Goal: Transaction & Acquisition: Purchase product/service

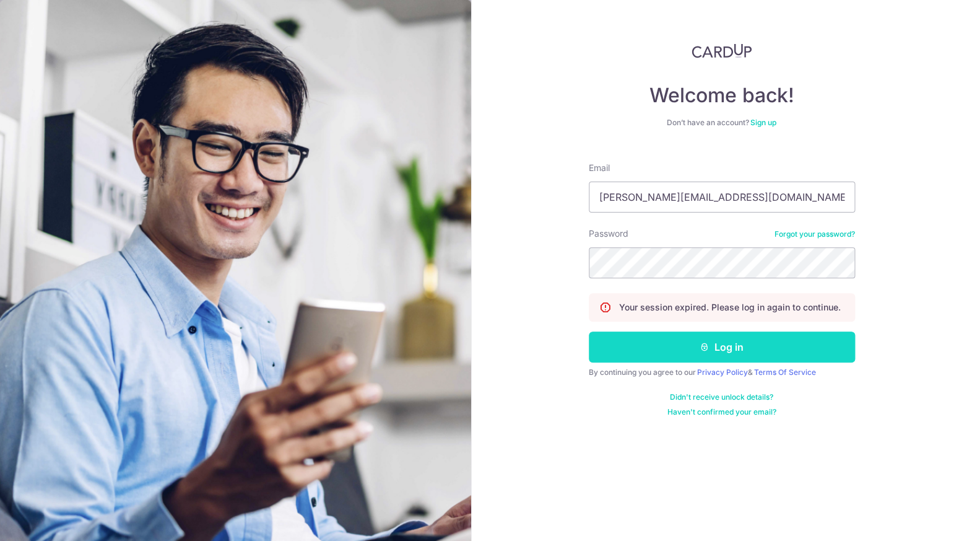
click at [675, 345] on button "Log in" at bounding box center [722, 346] width 266 height 31
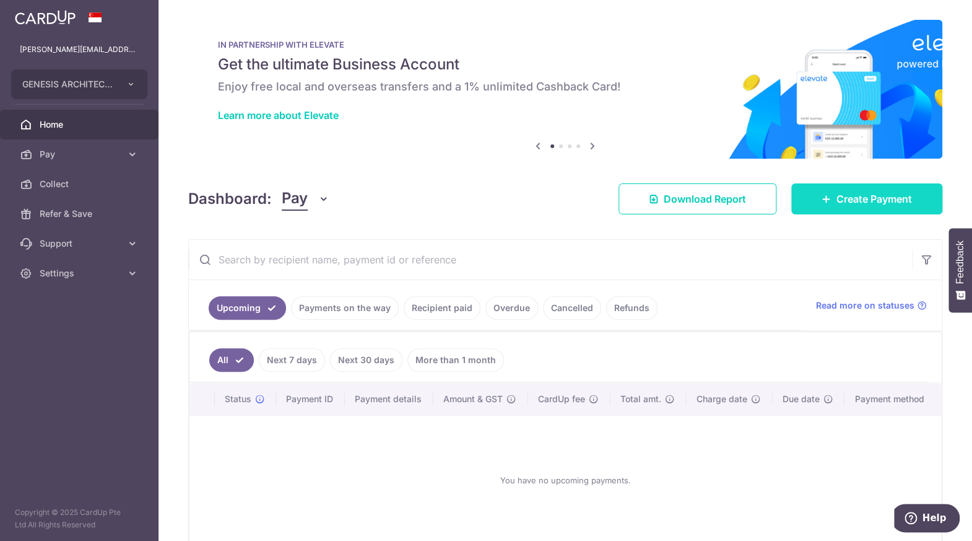
click at [866, 196] on span "Create Payment" at bounding box center [874, 198] width 76 height 15
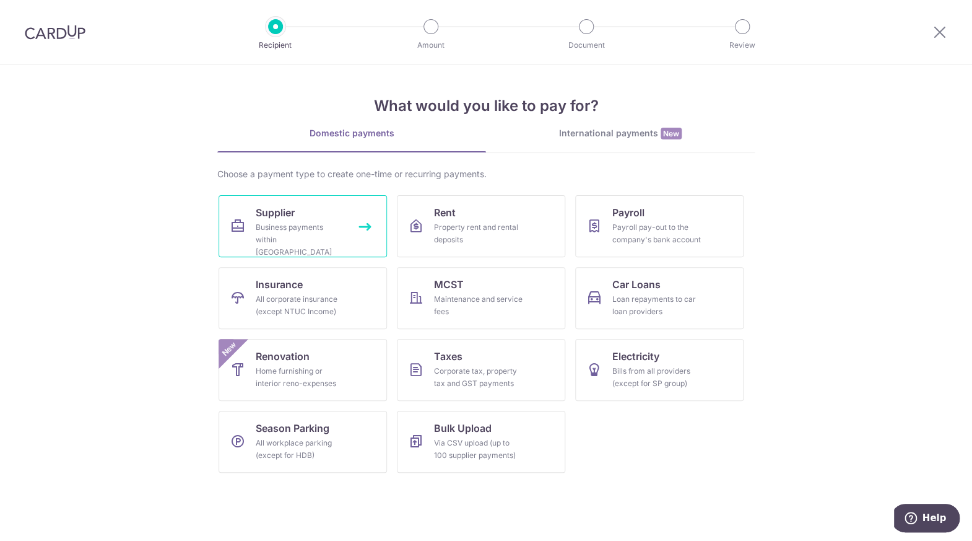
click at [322, 223] on div "Business payments within Singapore" at bounding box center [300, 239] width 89 height 37
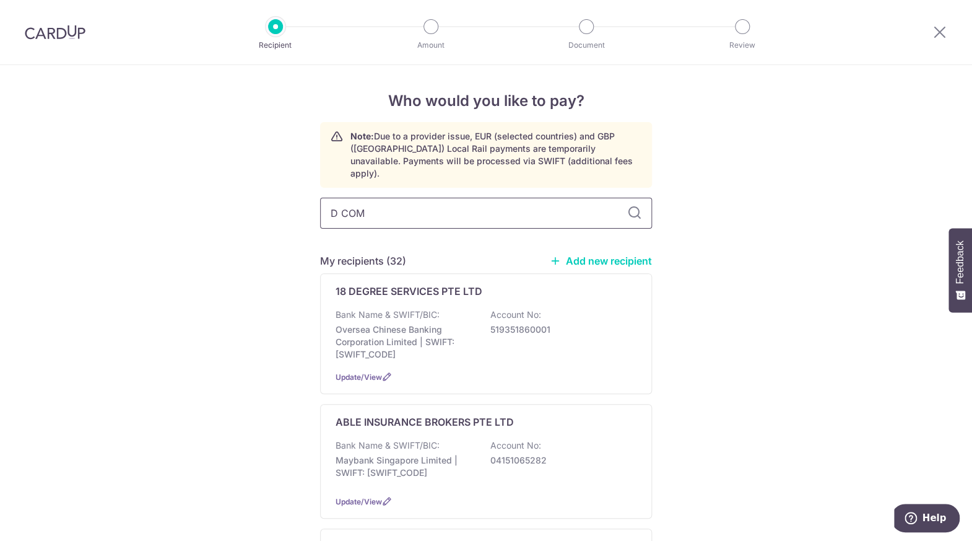
type input "D COMM"
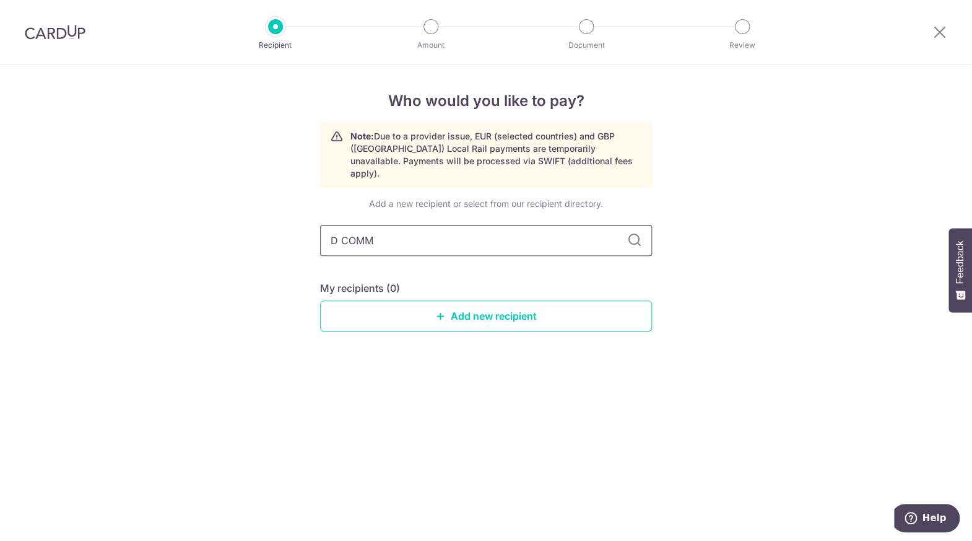
click at [386, 229] on input "D COMM" at bounding box center [486, 240] width 332 height 31
type input "d-comma"
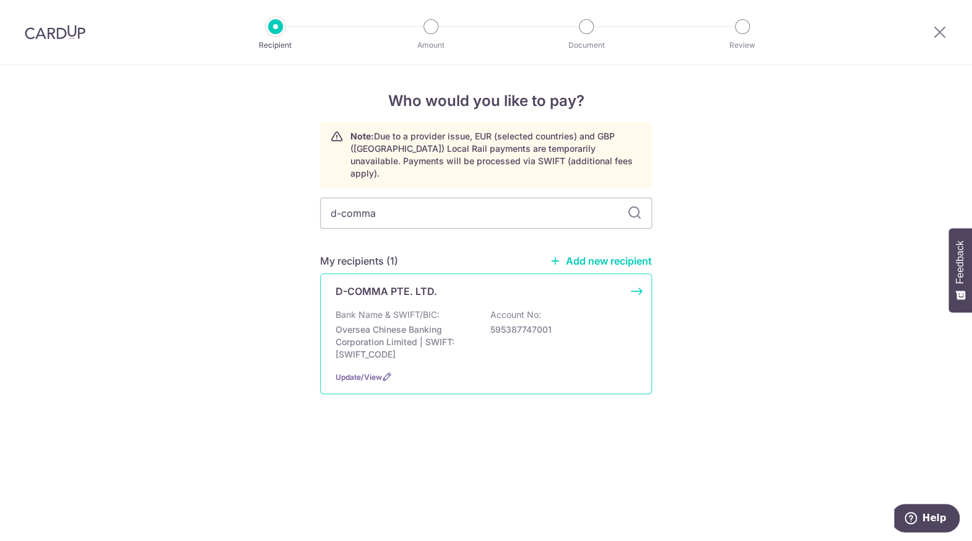
click at [403, 329] on p "Oversea Chinese Banking Corporation Limited | SWIFT: OCBCSGSGXXX" at bounding box center [405, 341] width 139 height 37
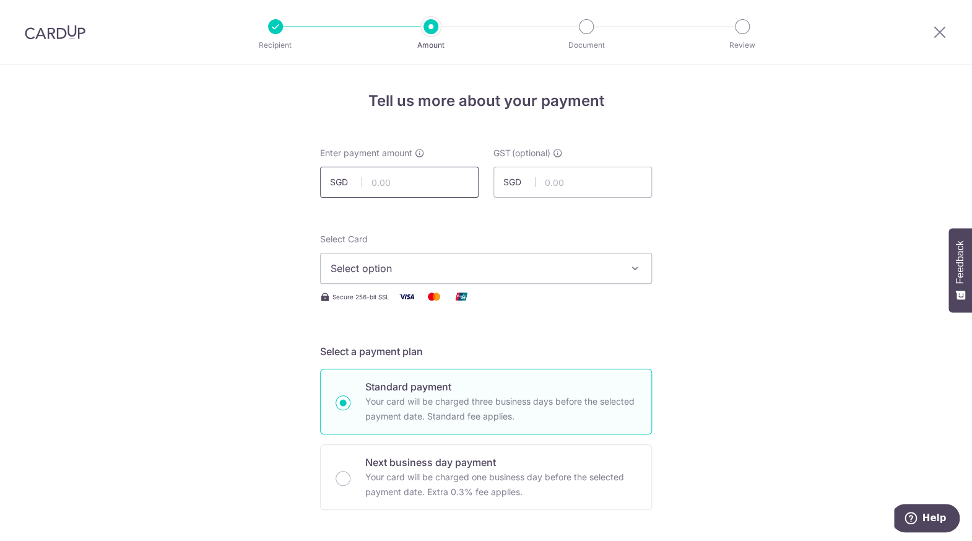
click at [445, 185] on input "text" at bounding box center [399, 182] width 158 height 31
type input "6,577.06"
click at [491, 276] on button "Select option" at bounding box center [486, 268] width 332 height 31
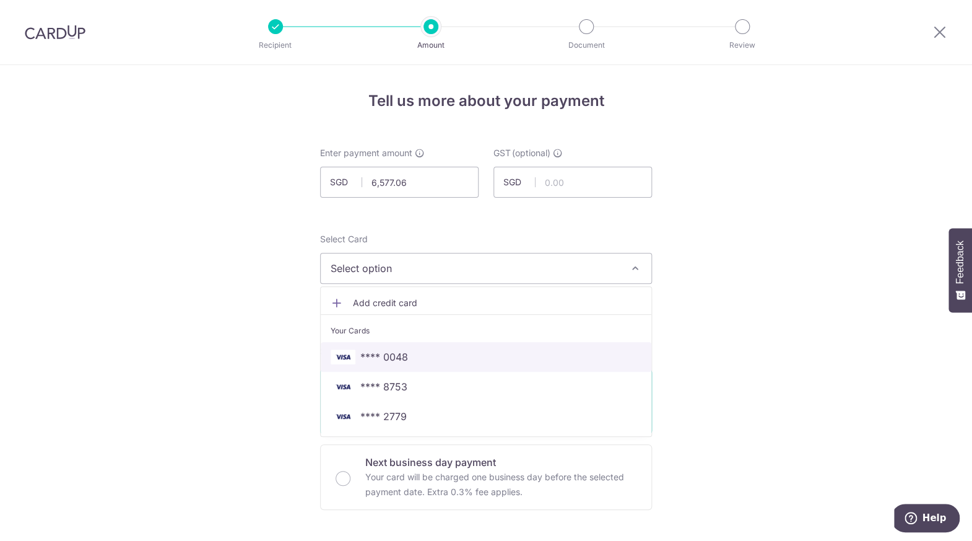
click at [445, 350] on span "**** 0048" at bounding box center [486, 356] width 311 height 15
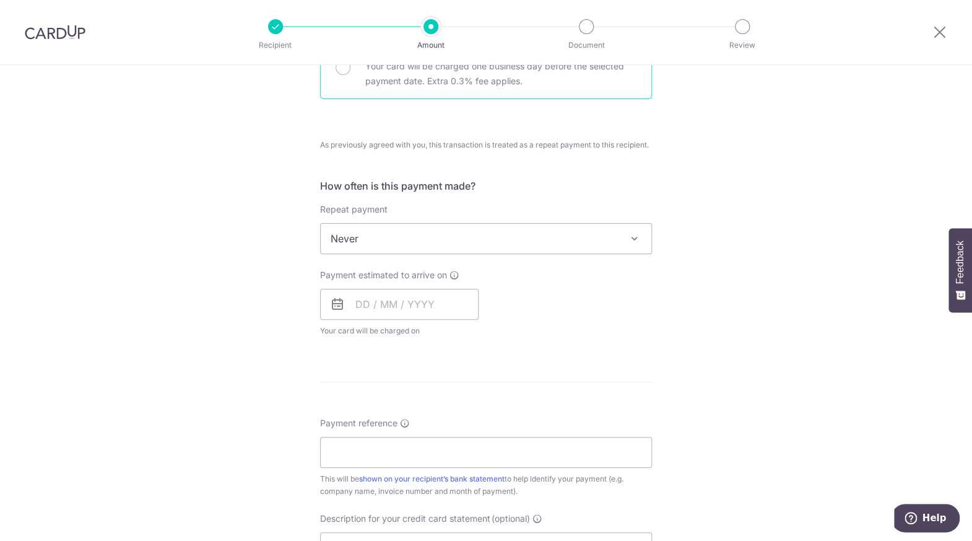
scroll to position [425, 0]
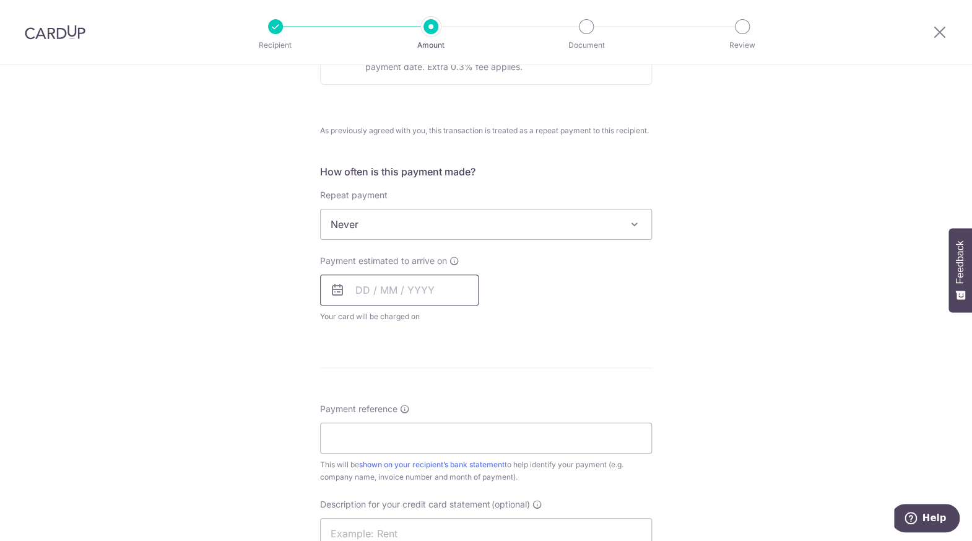
click at [394, 285] on input "text" at bounding box center [399, 289] width 158 height 31
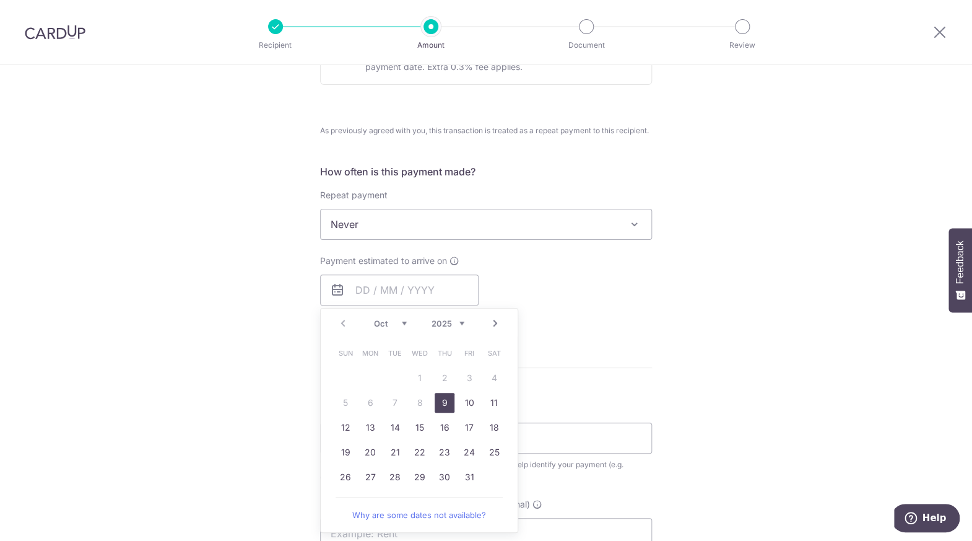
click at [450, 404] on link "9" at bounding box center [445, 403] width 20 height 20
type input "[DATE]"
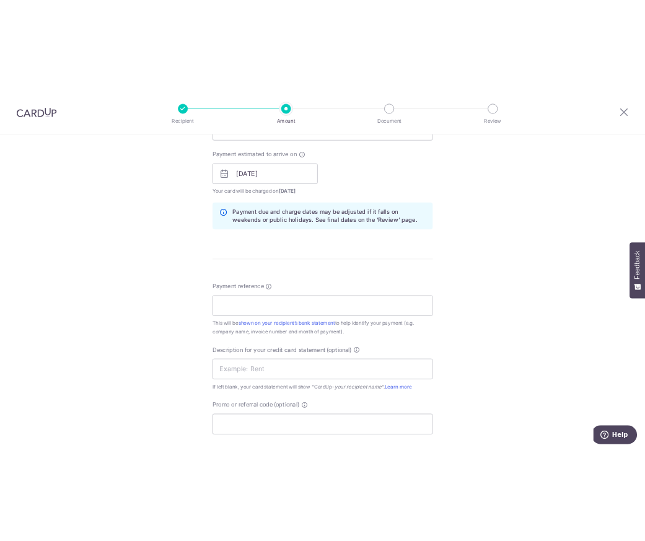
scroll to position [606, 0]
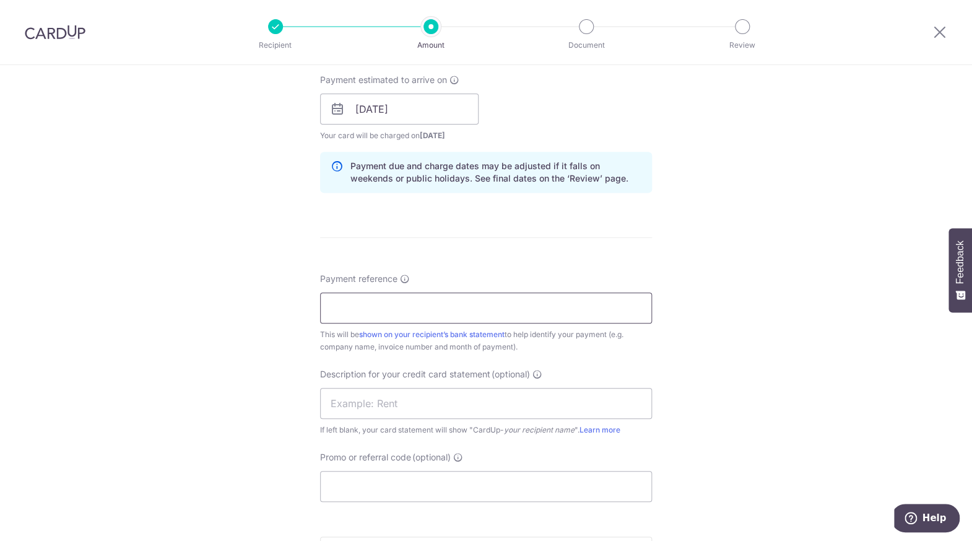
click at [467, 305] on input "Payment reference" at bounding box center [486, 307] width 332 height 31
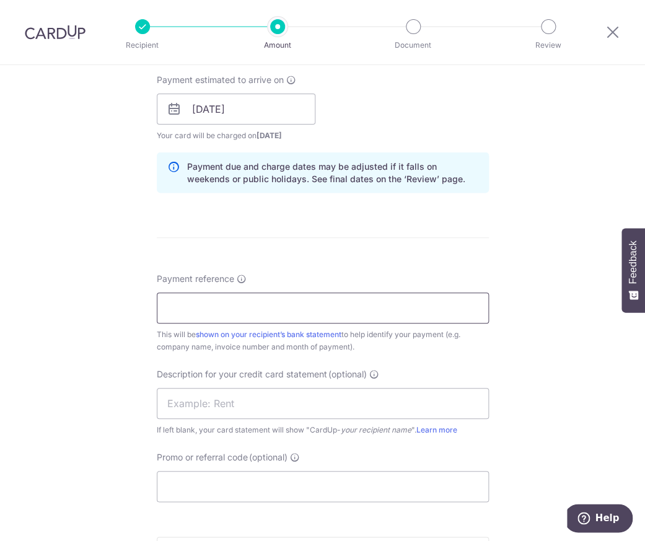
click at [396, 308] on input "Payment reference" at bounding box center [323, 307] width 332 height 31
type input "c"
drag, startPoint x: 355, startPoint y: 306, endPoint x: 149, endPoint y: 295, distance: 206.5
click at [157, 295] on input "CKH04 2025 XY5259R1" at bounding box center [323, 307] width 332 height 31
type input "CKH04 2025 XY5259R1"
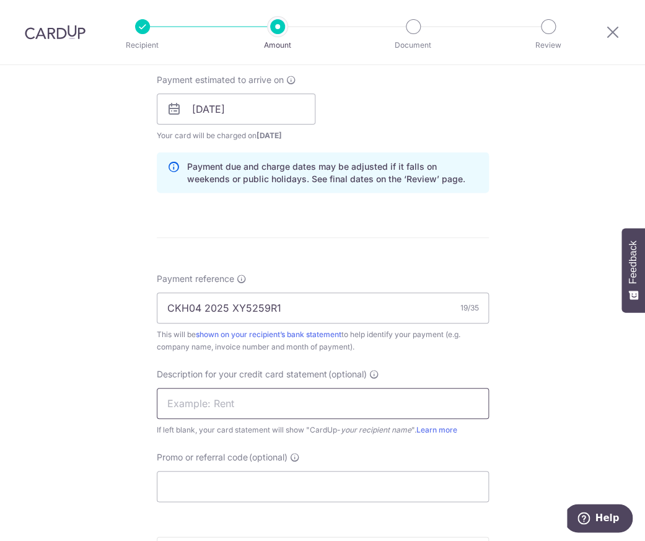
click at [284, 402] on input "text" at bounding box center [323, 403] width 332 height 31
paste input "CKH04 2025 XY52"
type input "CKH04 2025 XY52"
click at [272, 478] on input "Promo or referral code (optional)" at bounding box center [323, 486] width 332 height 31
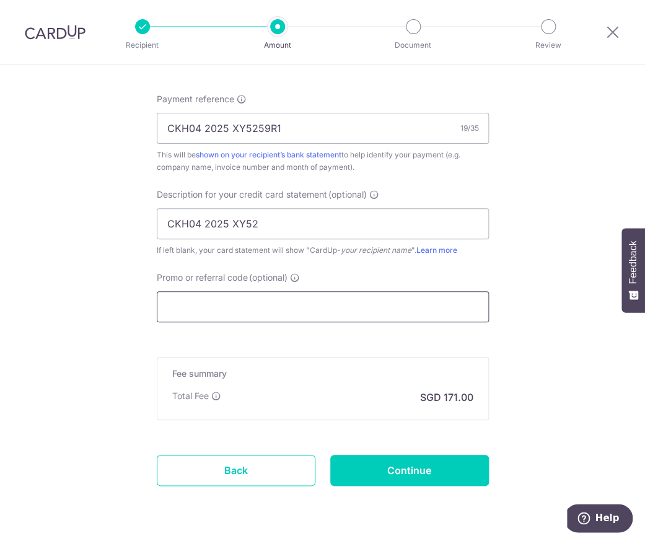
scroll to position [786, 0]
type input "C"
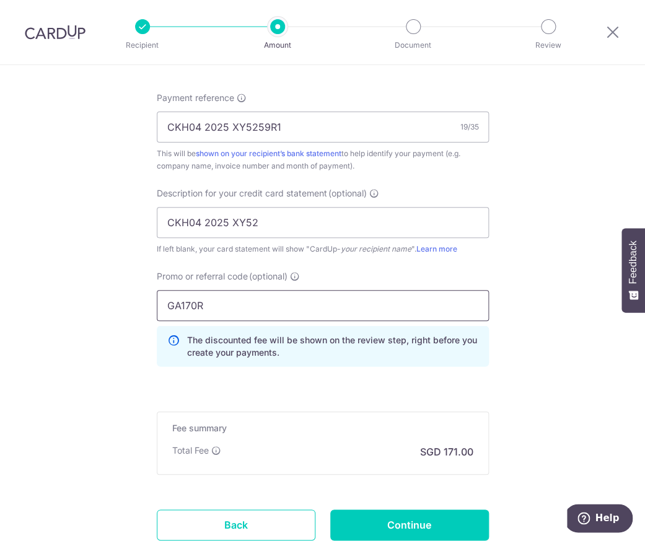
scroll to position [879, 0]
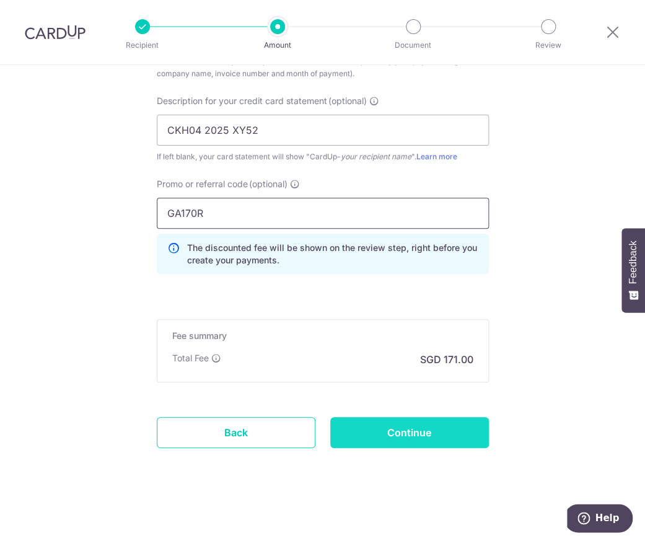
type input "GA170R"
click at [360, 428] on input "Continue" at bounding box center [409, 432] width 158 height 31
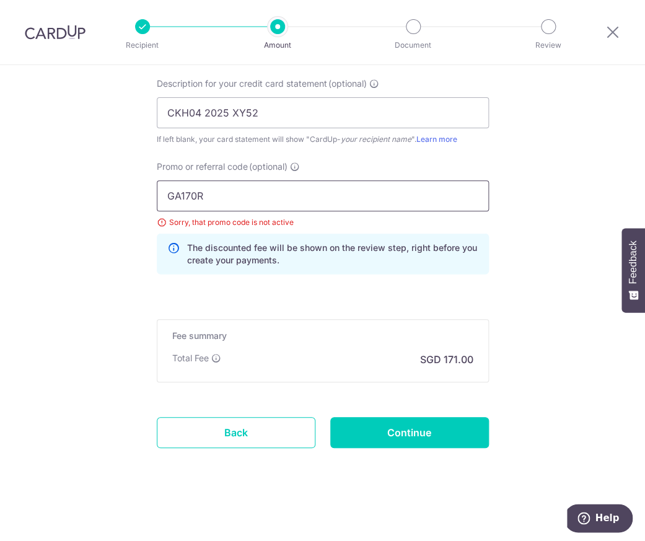
click at [250, 196] on input "GA170R" at bounding box center [323, 195] width 332 height 31
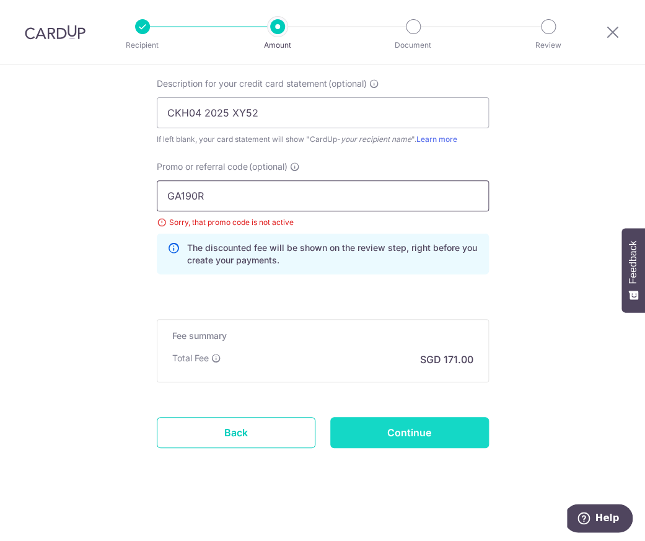
type input "GA190R"
click at [392, 432] on input "Continue" at bounding box center [409, 432] width 158 height 31
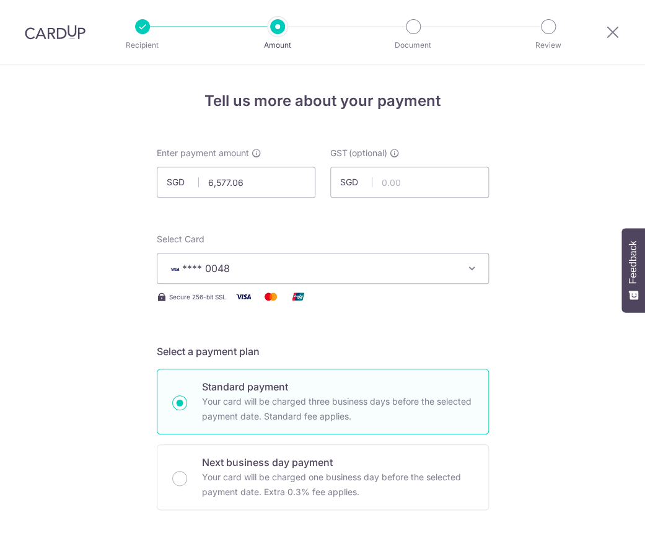
scroll to position [896, 0]
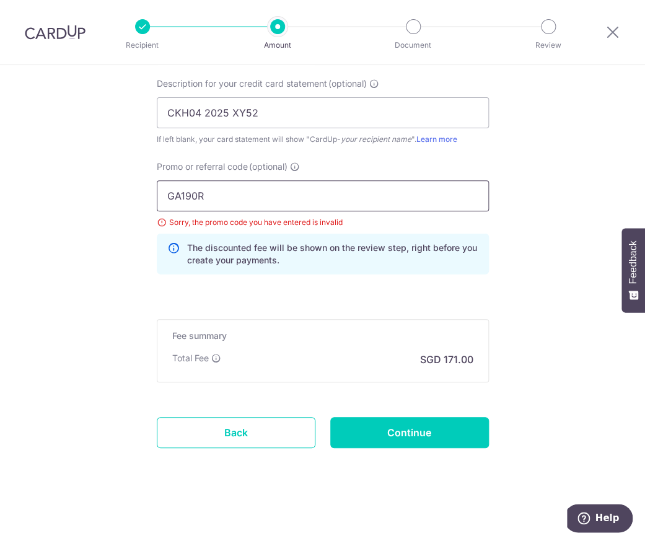
click at [252, 193] on input "GA190R" at bounding box center [323, 195] width 332 height 31
type input "GA190R"
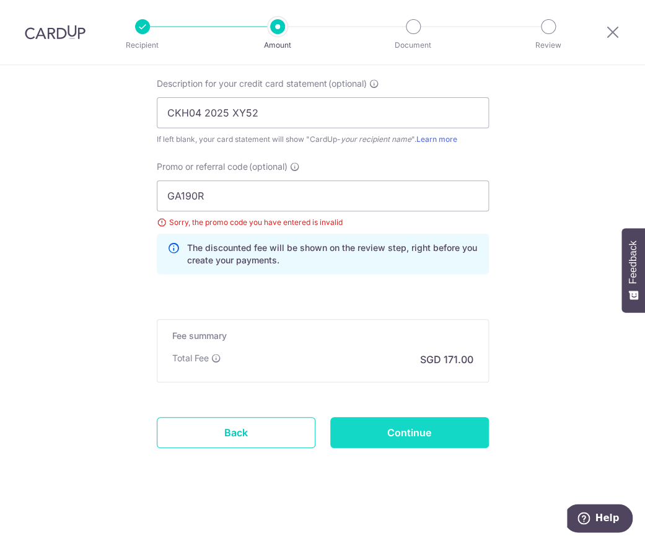
click at [425, 440] on input "Continue" at bounding box center [409, 432] width 158 height 31
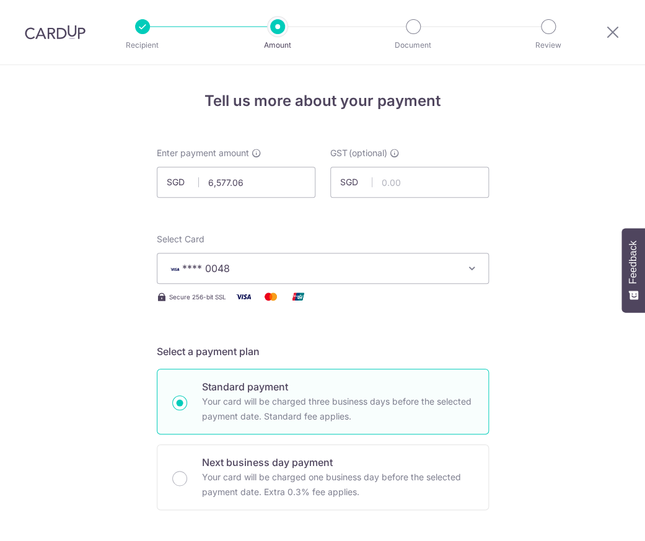
scroll to position [896, 0]
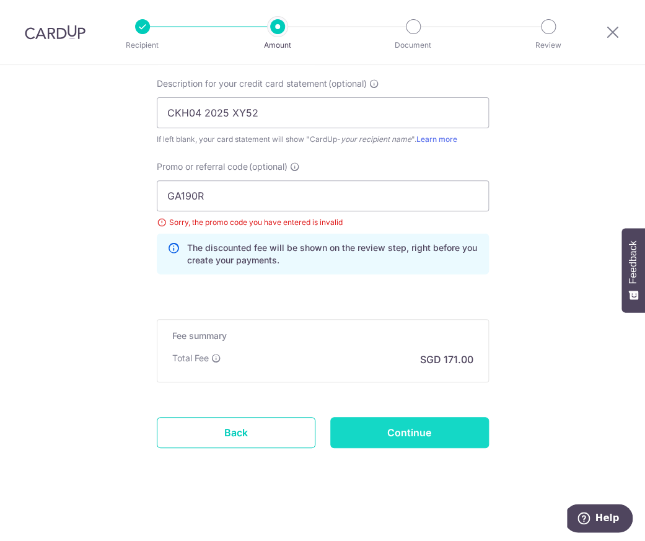
click at [429, 433] on input "Continue" at bounding box center [409, 432] width 158 height 31
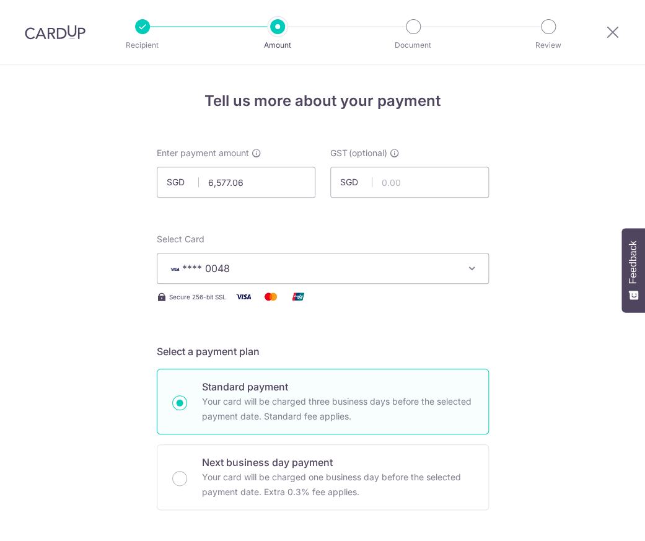
scroll to position [896, 0]
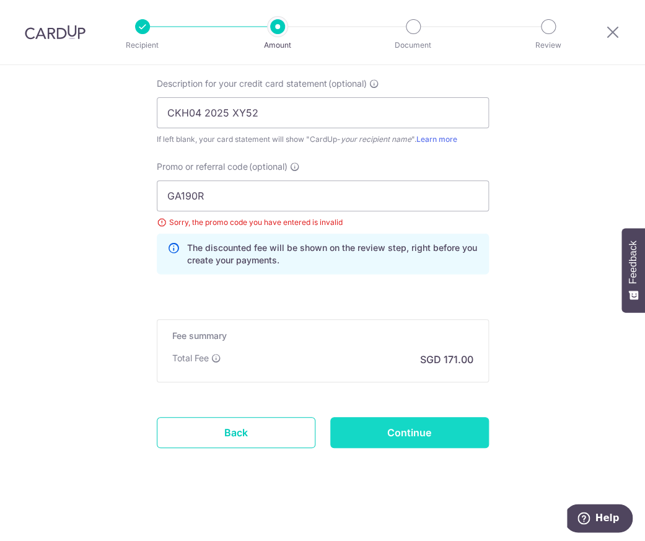
click at [367, 436] on input "Continue" at bounding box center [409, 432] width 158 height 31
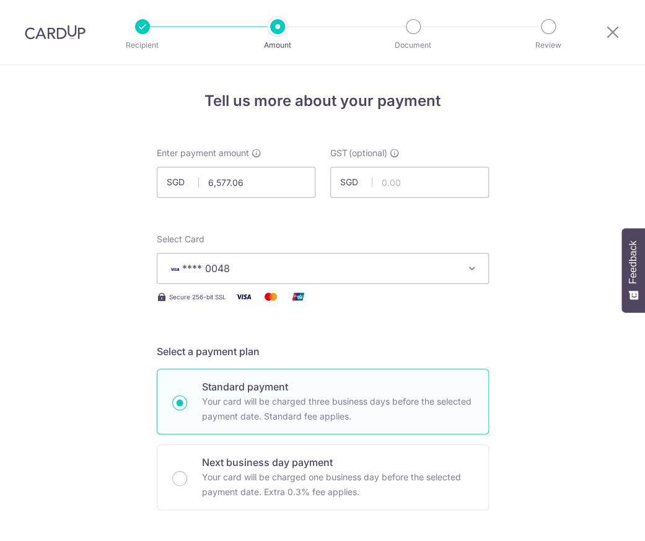
scroll to position [896, 0]
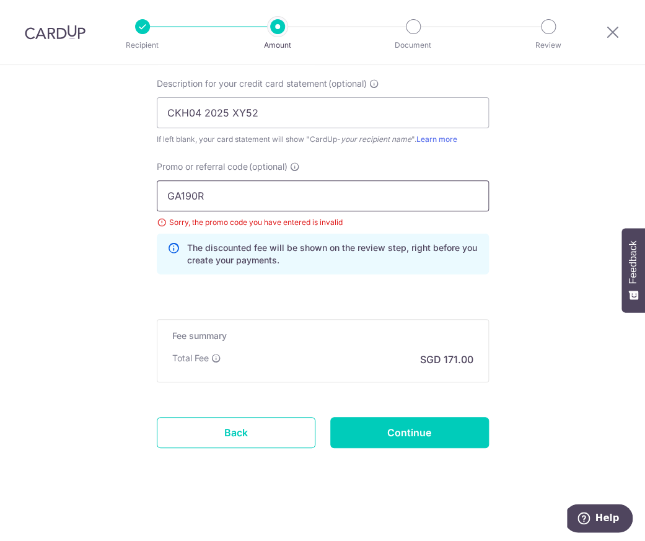
click at [261, 187] on input "GA190R" at bounding box center [323, 195] width 332 height 31
click at [242, 198] on input "GA190R" at bounding box center [323, 195] width 332 height 31
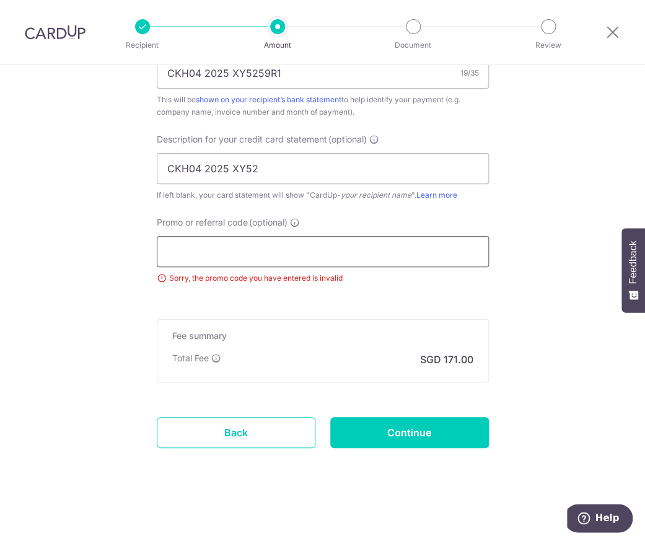
scroll to position [840, 0]
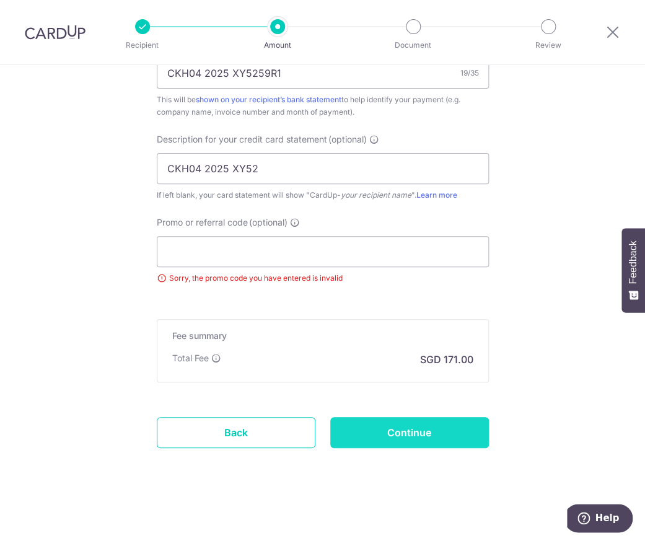
click at [466, 428] on input "Continue" at bounding box center [409, 432] width 158 height 31
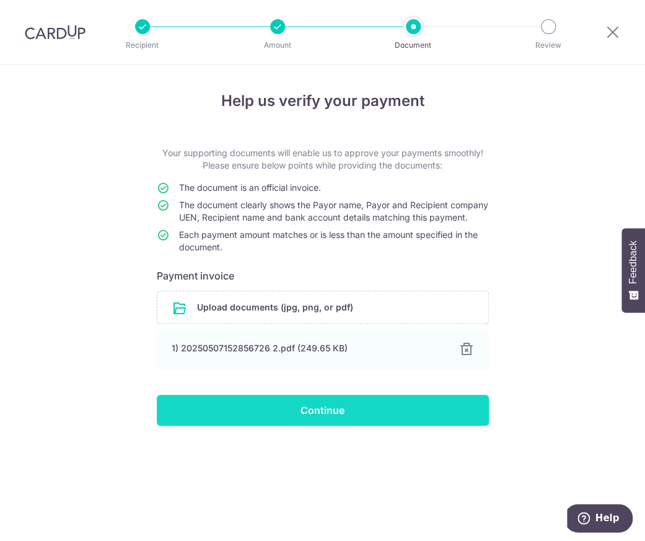
click at [318, 425] on input "Continue" at bounding box center [323, 409] width 332 height 31
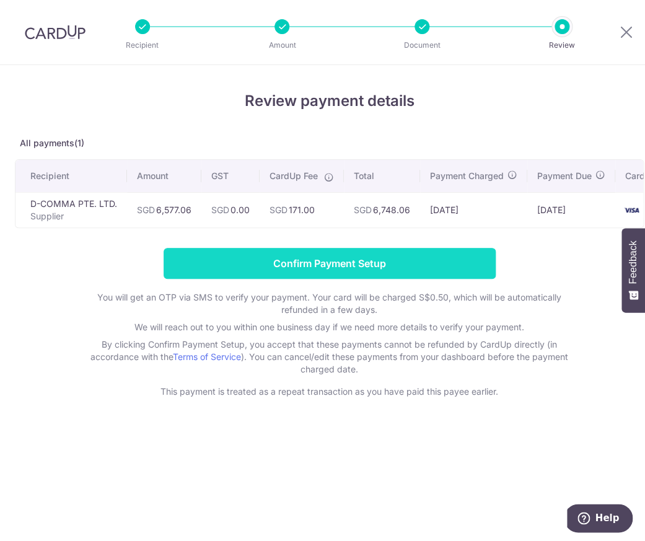
click at [386, 272] on input "Confirm Payment Setup" at bounding box center [329, 263] width 332 height 31
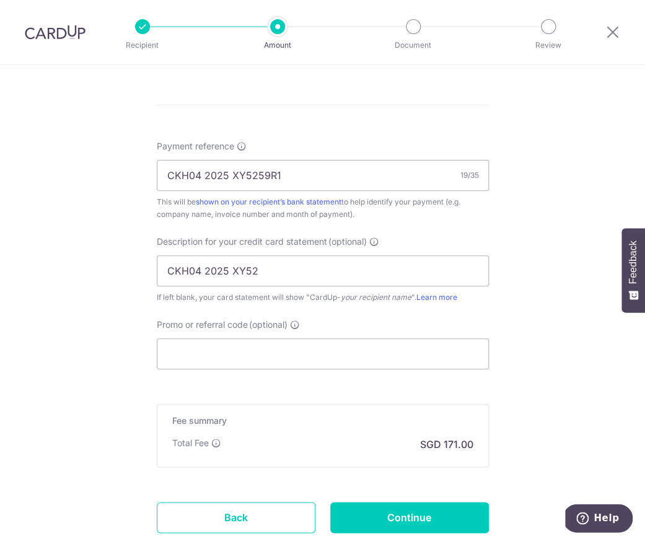
scroll to position [874, 0]
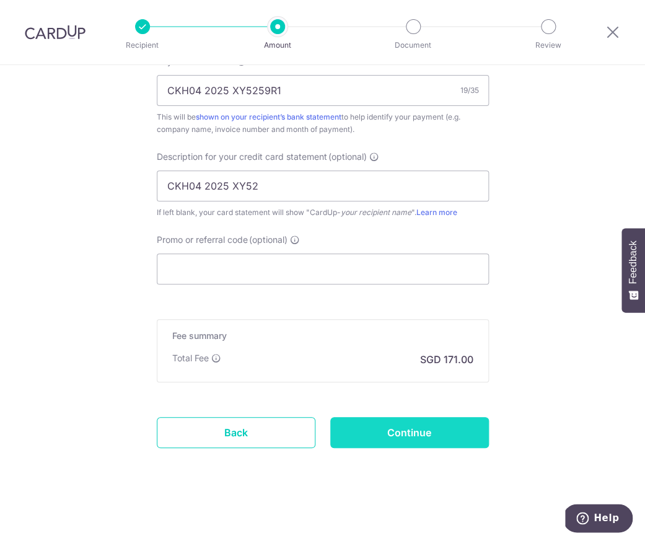
click at [368, 424] on input "Continue" at bounding box center [409, 432] width 158 height 31
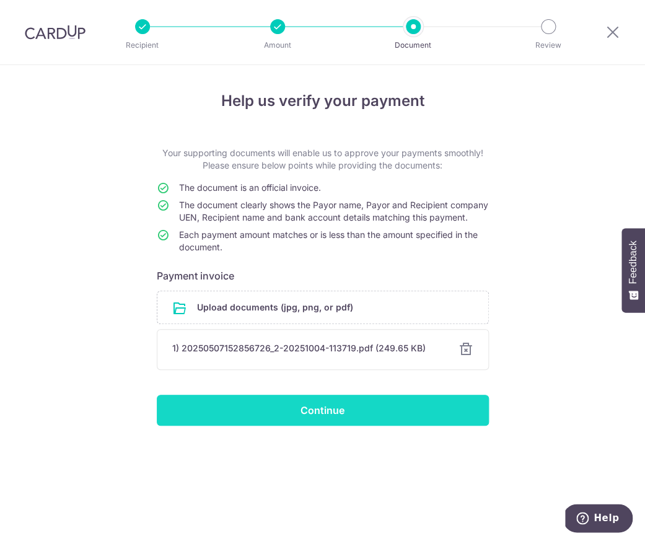
click at [355, 418] on input "Continue" at bounding box center [323, 409] width 332 height 31
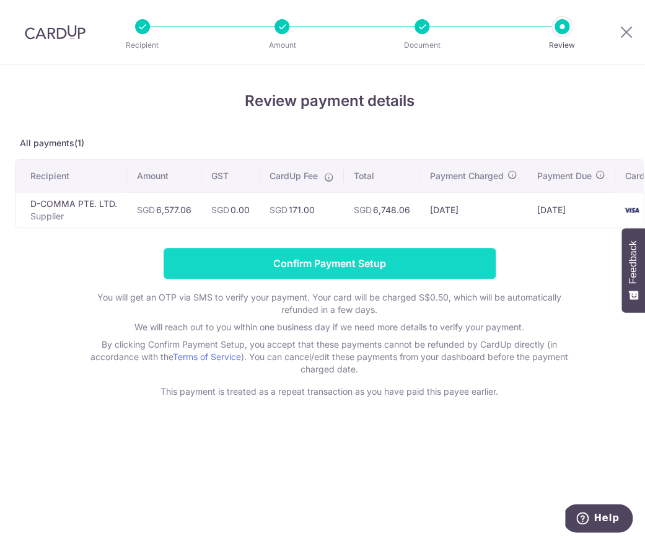
click at [474, 253] on input "Confirm Payment Setup" at bounding box center [329, 263] width 332 height 31
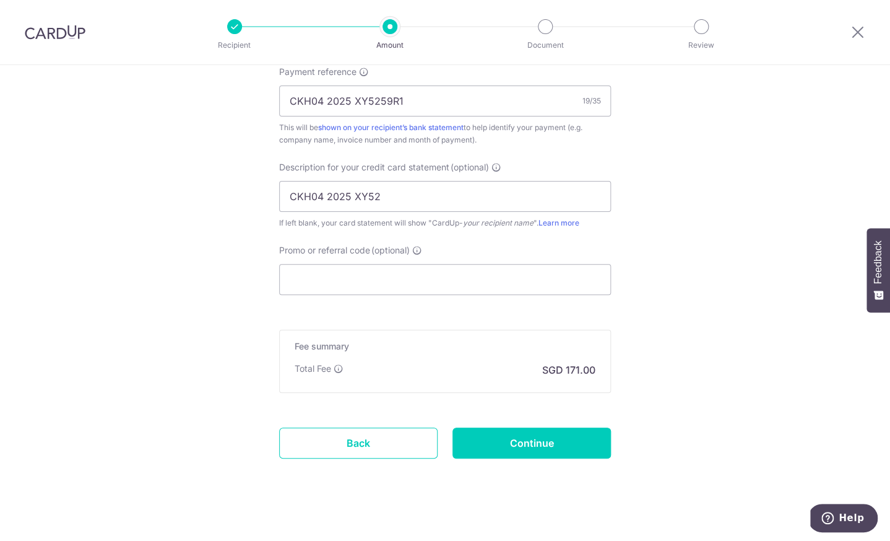
scroll to position [874, 0]
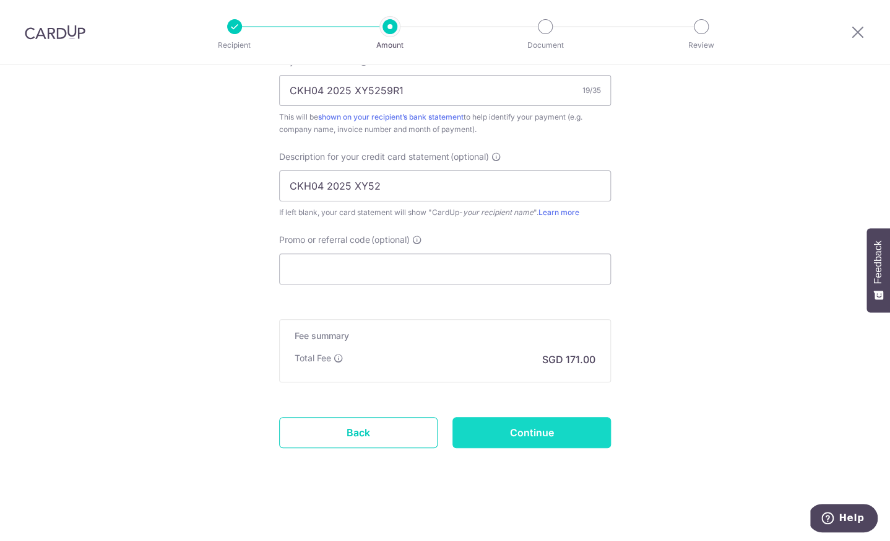
click at [492, 432] on input "Continue" at bounding box center [532, 432] width 158 height 31
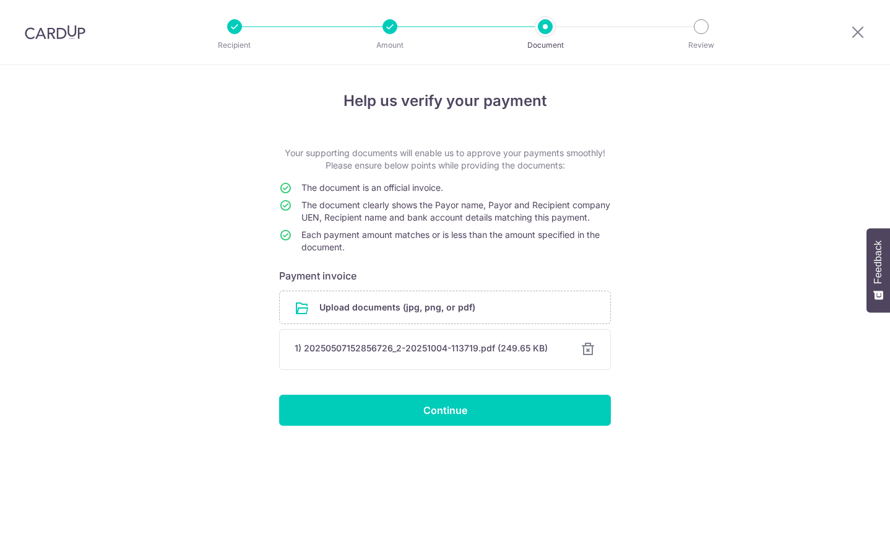
click at [429, 415] on input "Continue" at bounding box center [445, 409] width 332 height 31
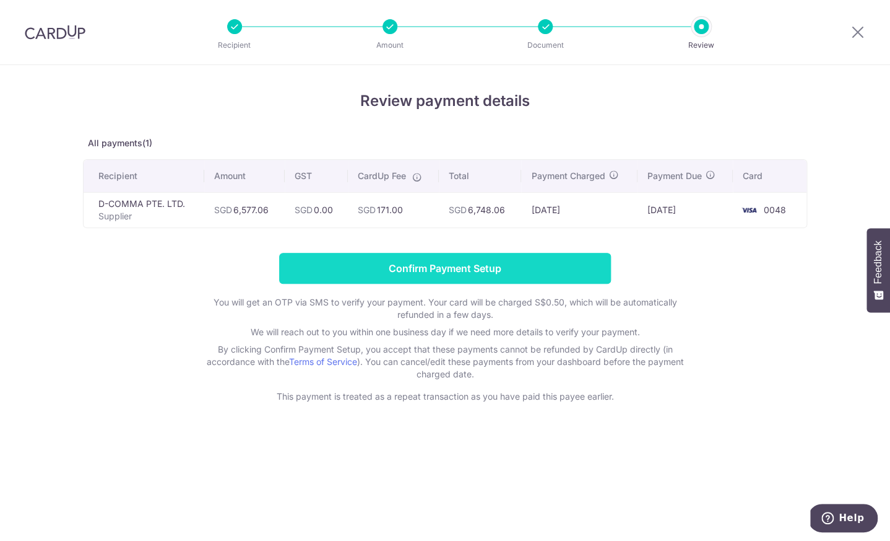
click at [433, 273] on input "Confirm Payment Setup" at bounding box center [445, 268] width 332 height 31
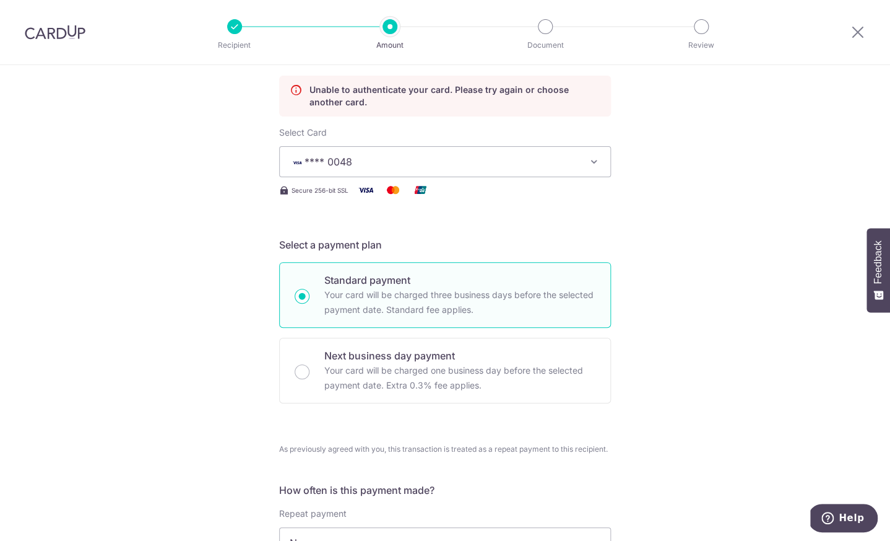
scroll to position [147, 0]
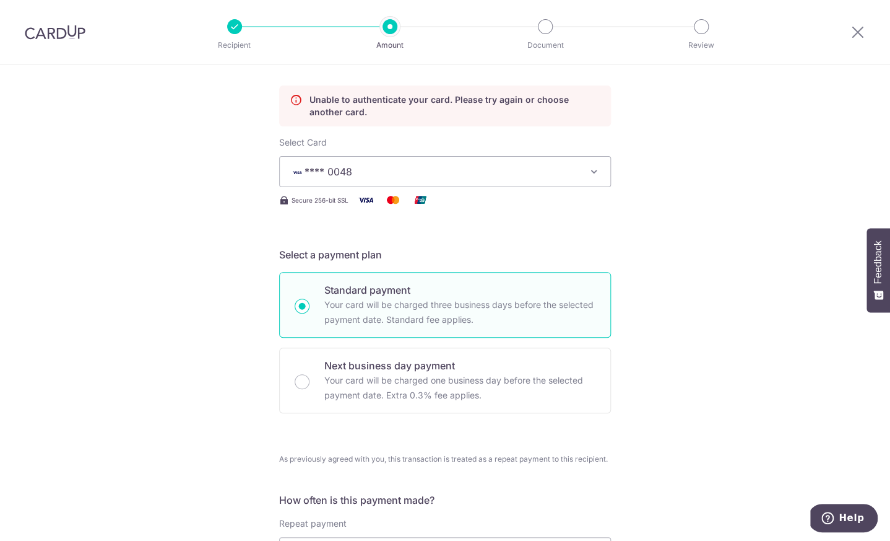
click at [593, 173] on icon "button" at bounding box center [594, 171] width 12 height 12
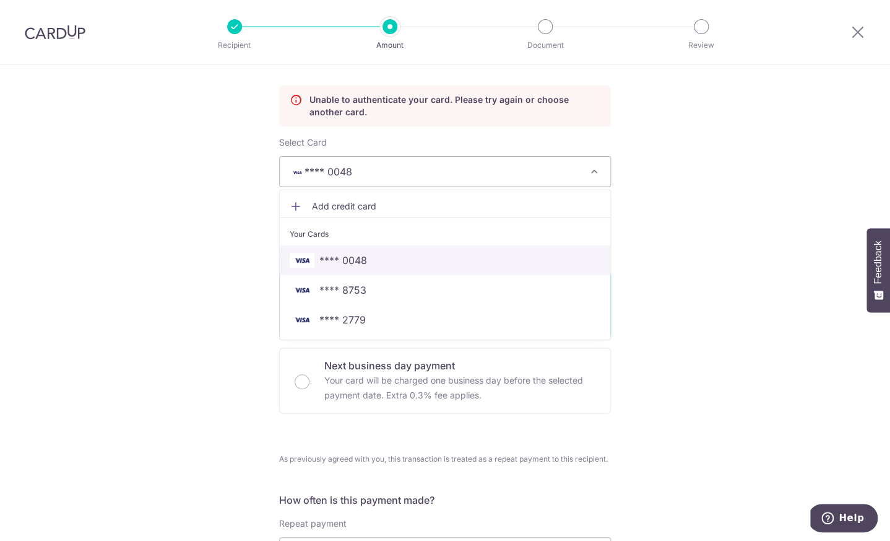
click at [388, 258] on span "**** 0048" at bounding box center [445, 260] width 311 height 15
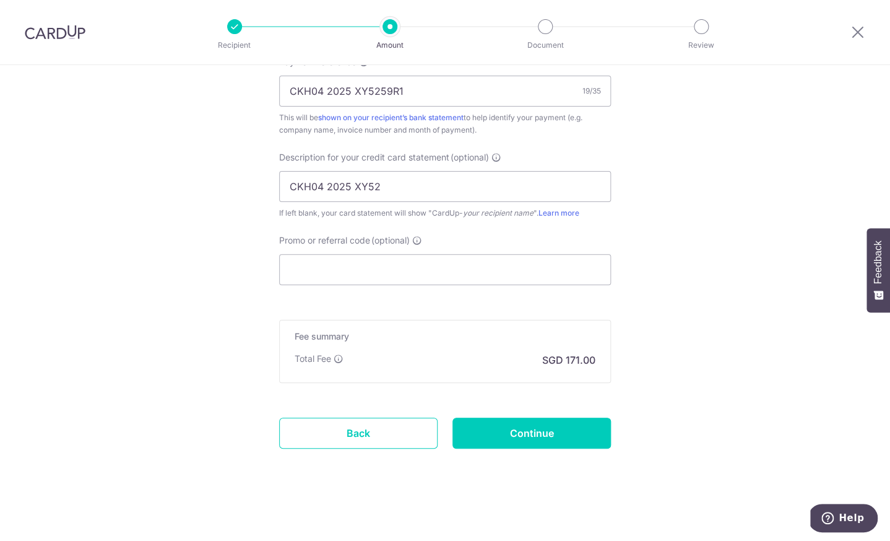
scroll to position [874, 0]
click at [510, 431] on input "Continue" at bounding box center [532, 432] width 158 height 31
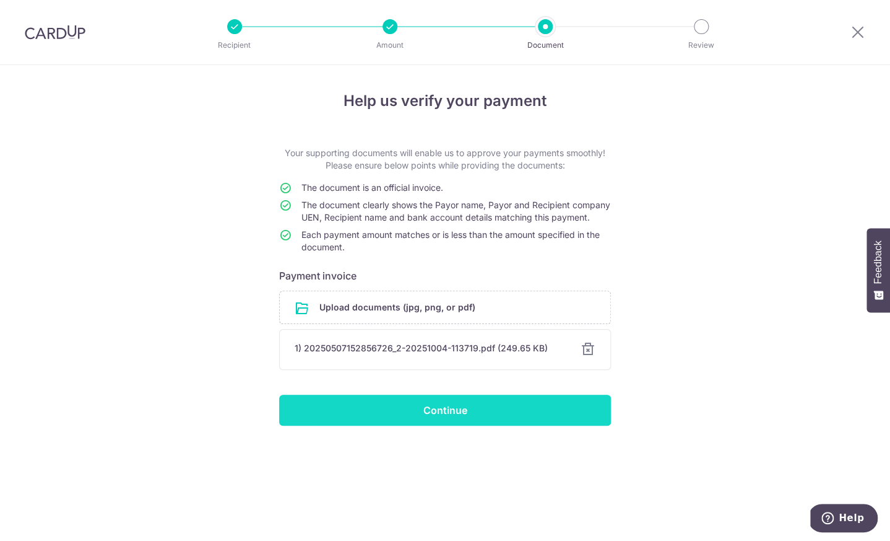
click at [545, 418] on input "Continue" at bounding box center [445, 409] width 332 height 31
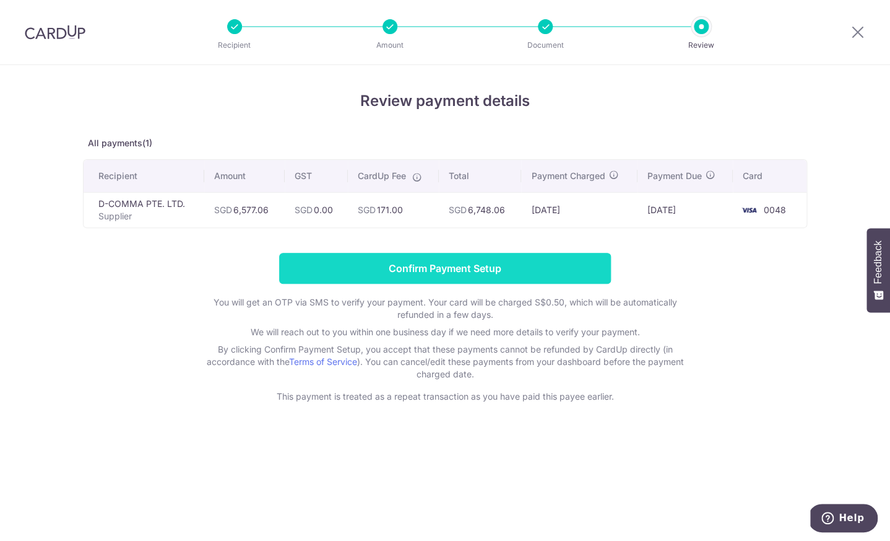
click at [435, 265] on input "Confirm Payment Setup" at bounding box center [445, 268] width 332 height 31
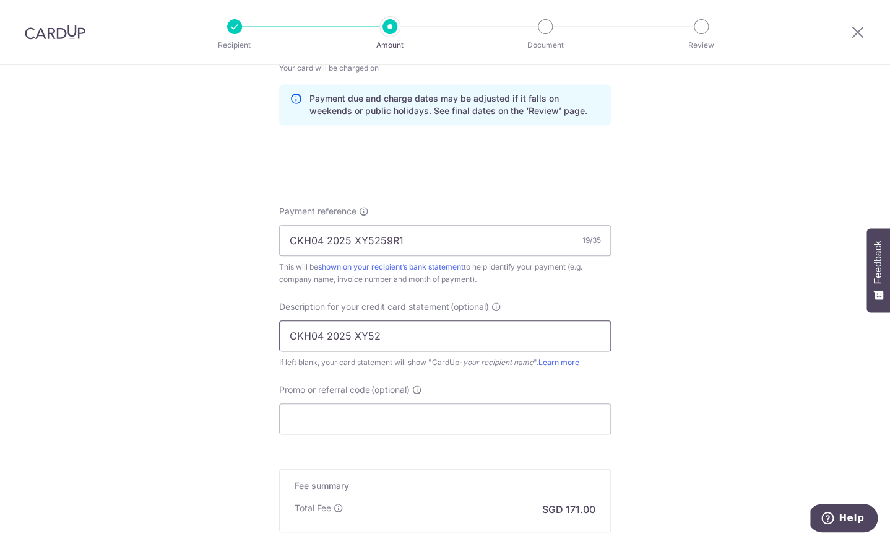
scroll to position [730, 0]
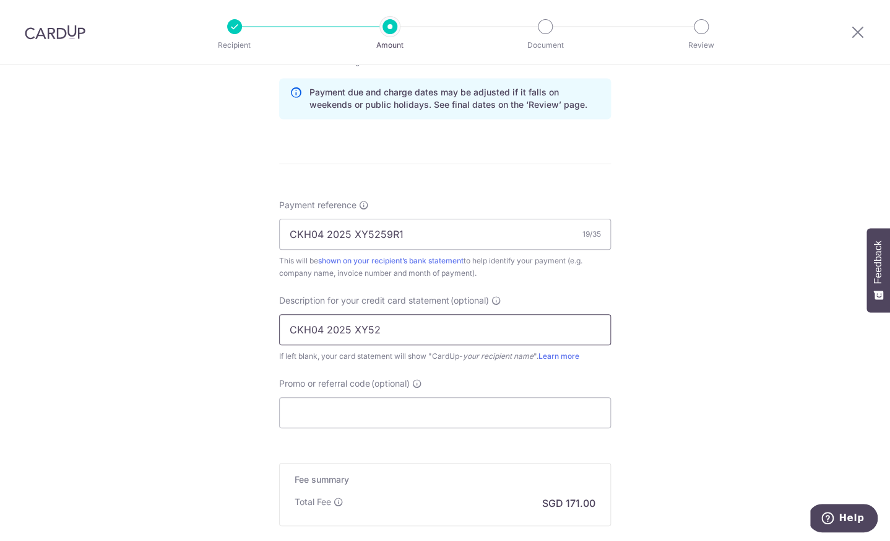
drag, startPoint x: 414, startPoint y: 335, endPoint x: 235, endPoint y: 316, distance: 180.0
click at [279, 316] on input "CKH04 2025 XY52" at bounding box center [445, 329] width 332 height 31
click at [684, 313] on div "Tell us more about your payment Enter payment amount SGD 6,577.06 6577.06 GST (…" at bounding box center [445, 9] width 890 height 1349
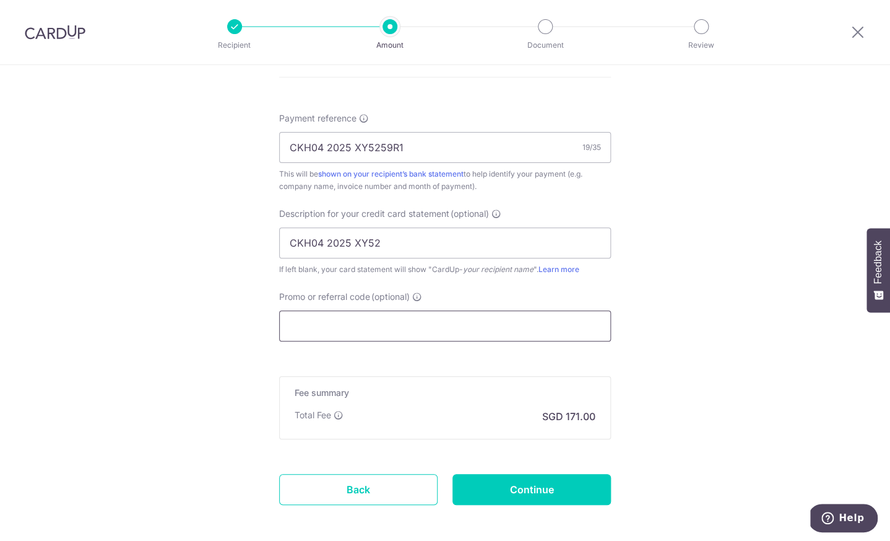
scroll to position [814, 0]
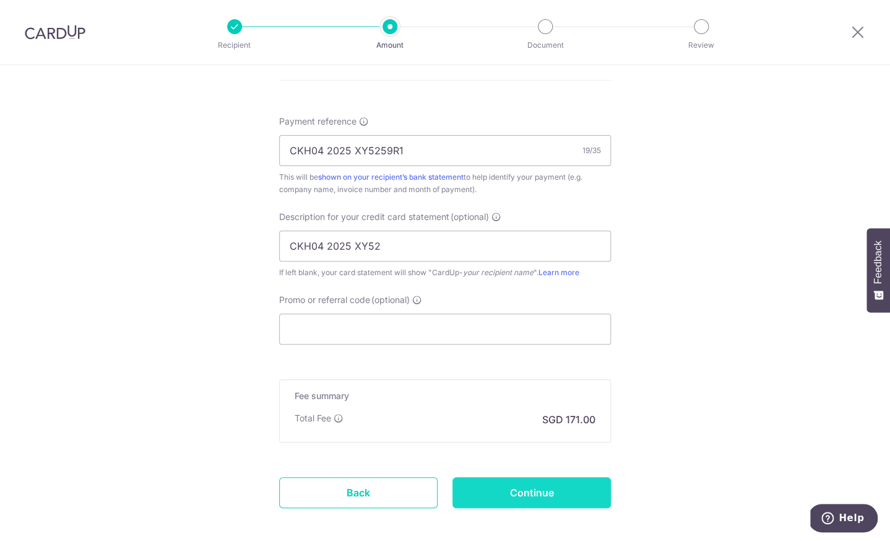
click at [543, 495] on input "Continue" at bounding box center [532, 492] width 158 height 31
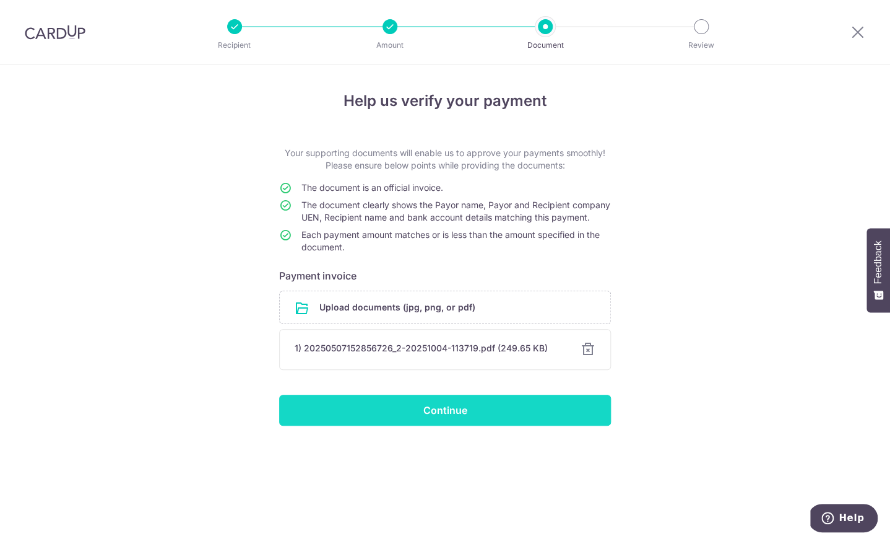
click at [532, 425] on input "Continue" at bounding box center [445, 409] width 332 height 31
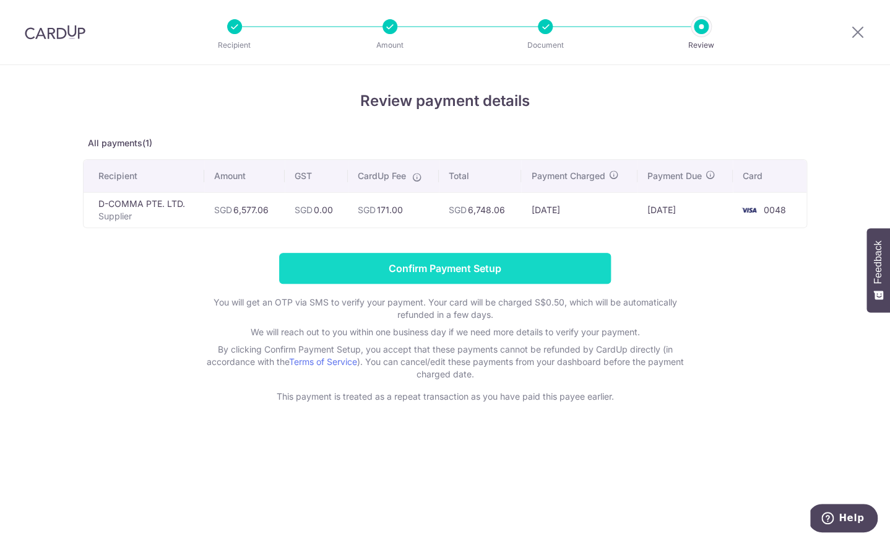
click at [472, 258] on input "Confirm Payment Setup" at bounding box center [445, 268] width 332 height 31
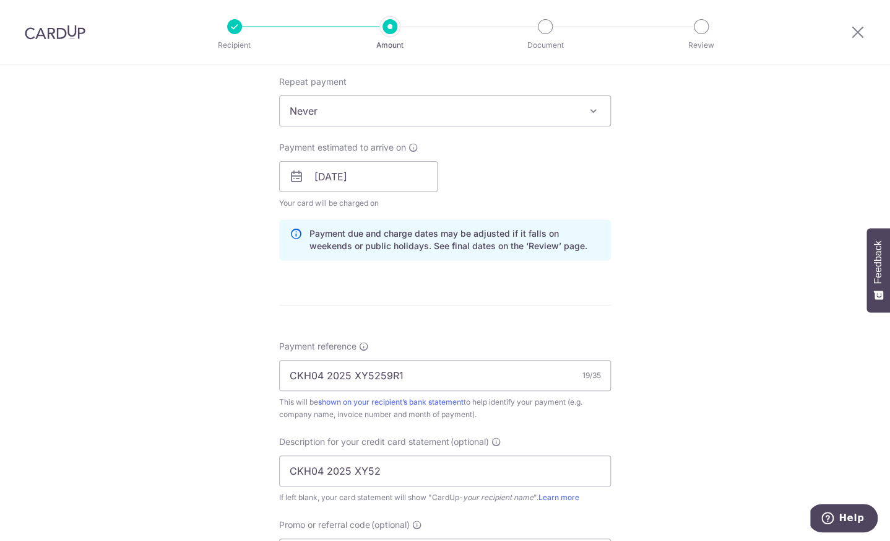
scroll to position [874, 0]
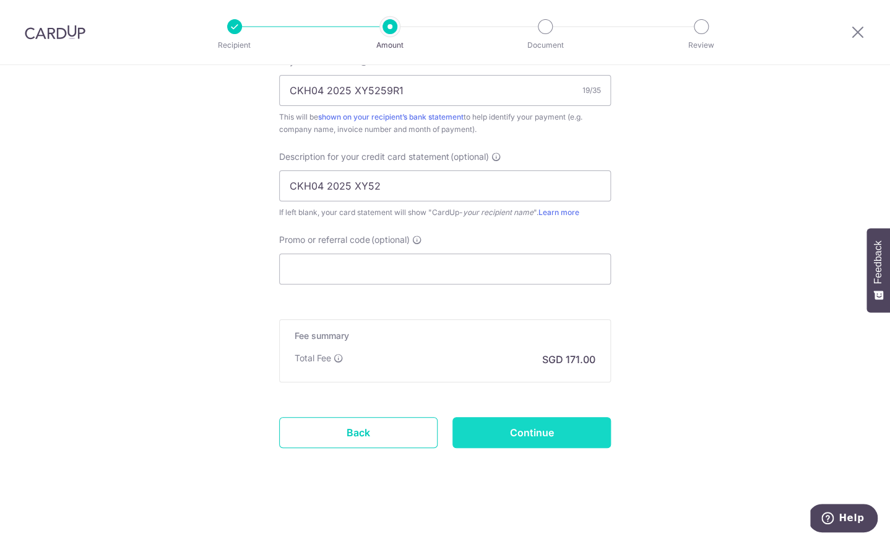
click at [511, 425] on input "Continue" at bounding box center [532, 432] width 158 height 31
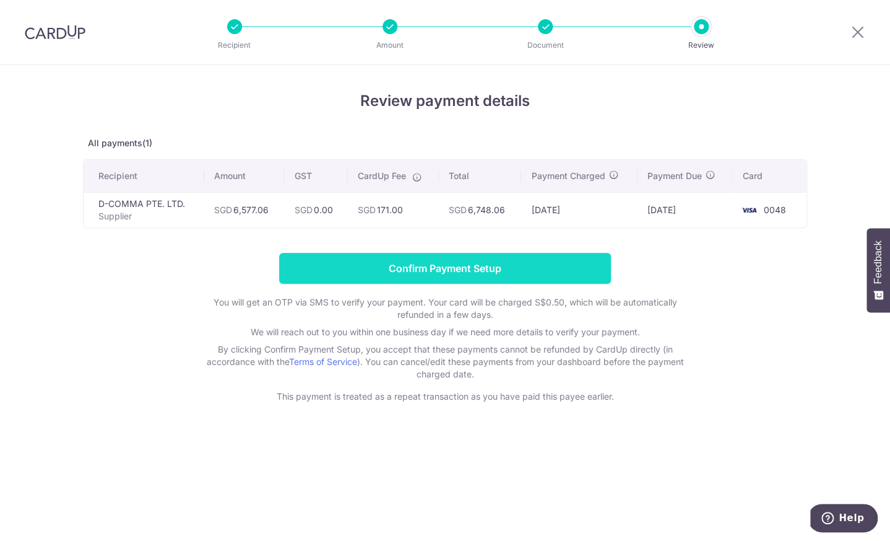
click at [471, 266] on input "Confirm Payment Setup" at bounding box center [445, 268] width 332 height 31
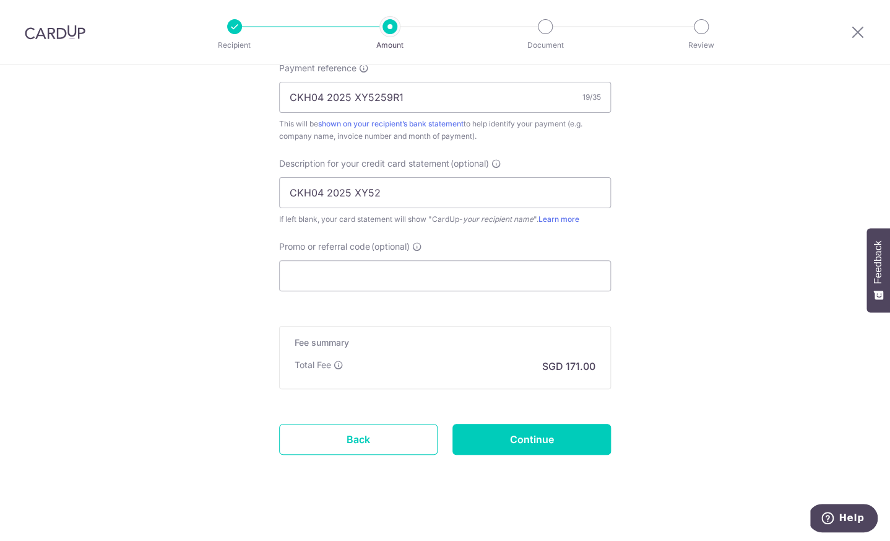
scroll to position [874, 0]
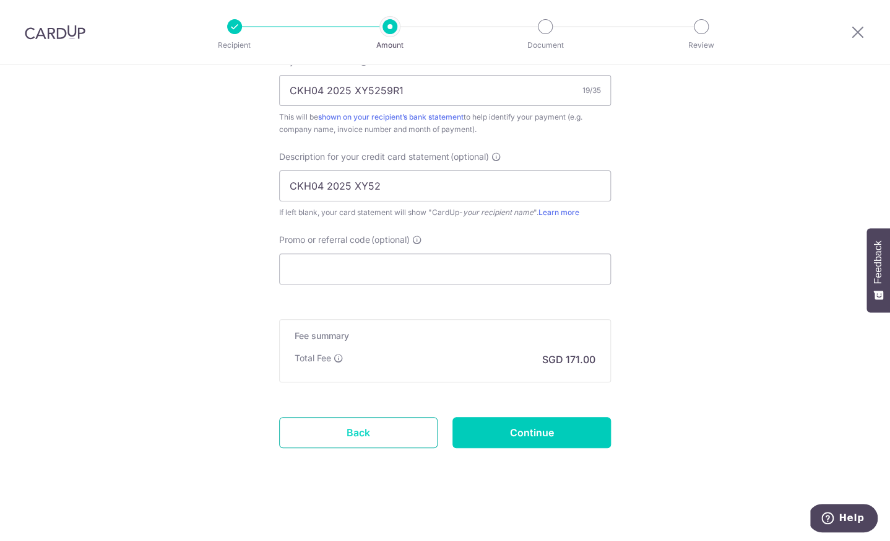
click at [400, 428] on link "Back" at bounding box center [358, 432] width 158 height 31
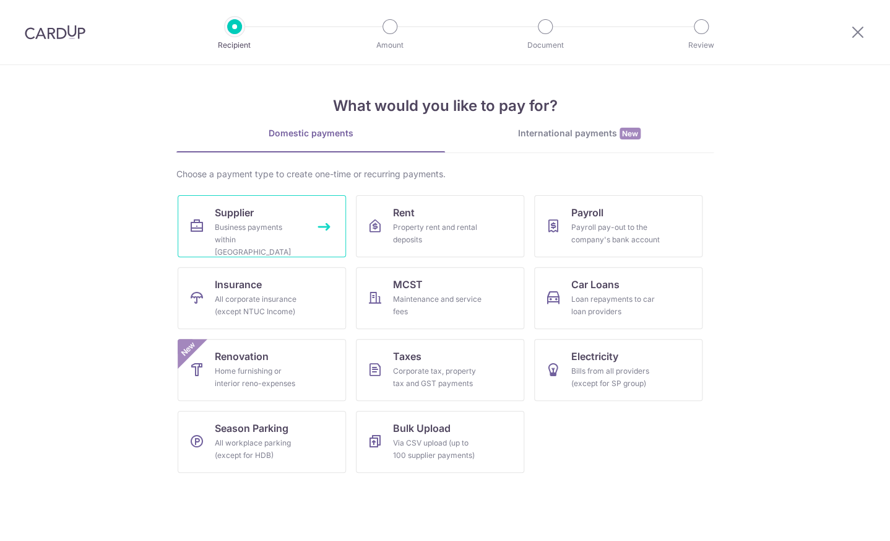
click at [315, 215] on link "Supplier Business payments within Singapore" at bounding box center [262, 226] width 168 height 62
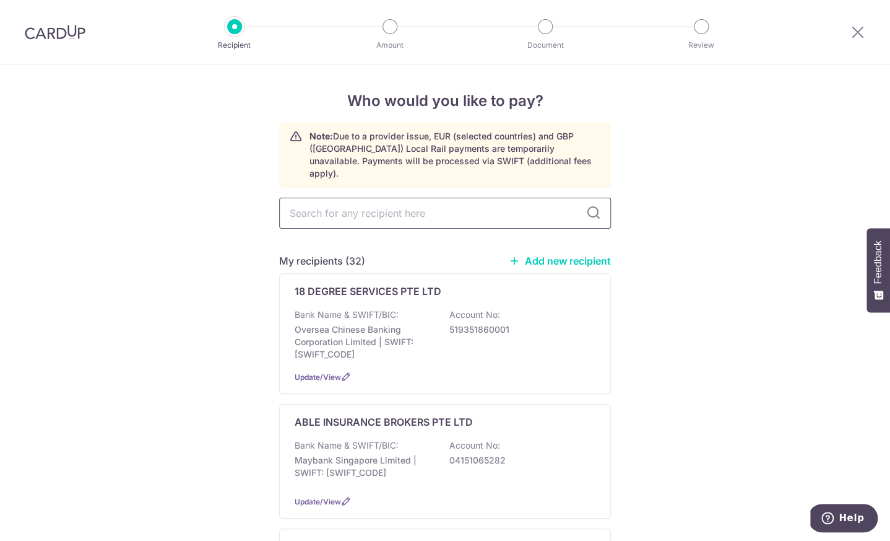
click at [494, 198] on input "text" at bounding box center [445, 213] width 332 height 31
type input "D-COMM"
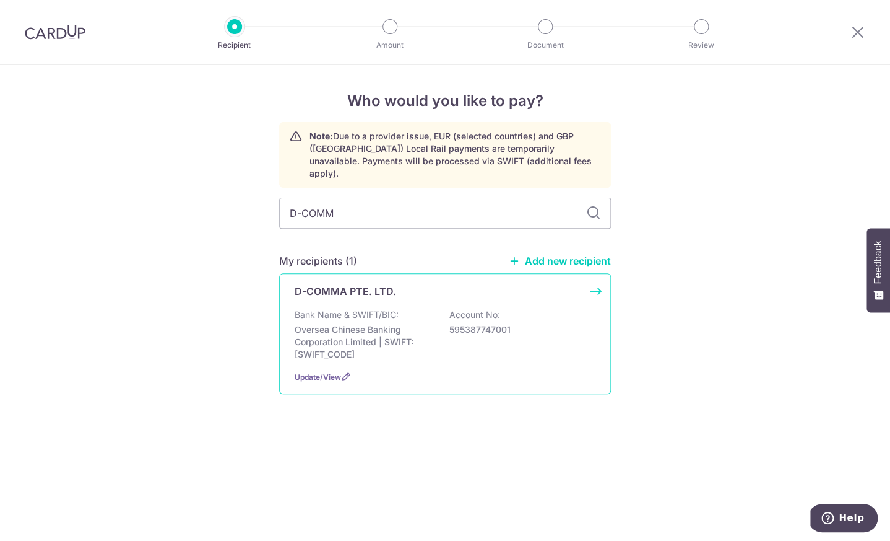
click at [453, 334] on div "Bank Name & SWIFT/BIC: Oversea Chinese Banking Corporation Limited | SWIFT: OCB…" at bounding box center [445, 334] width 301 height 52
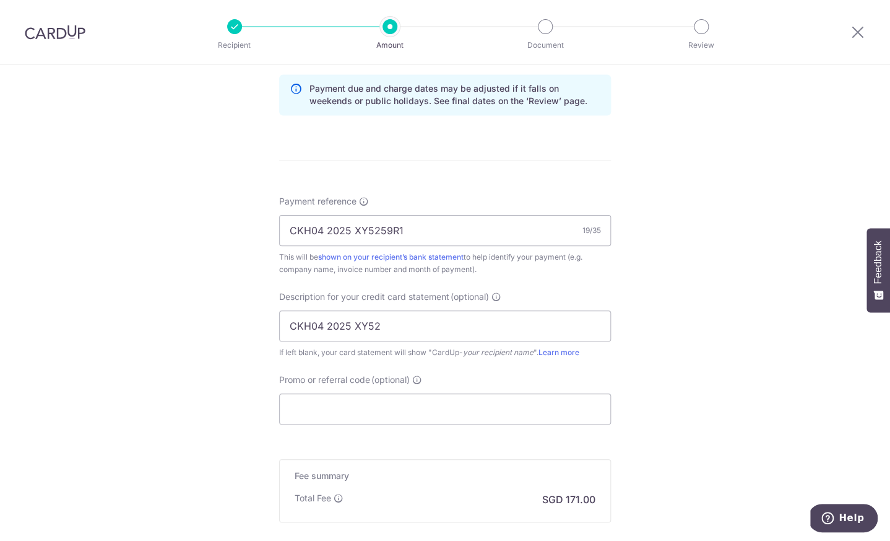
scroll to position [823, 0]
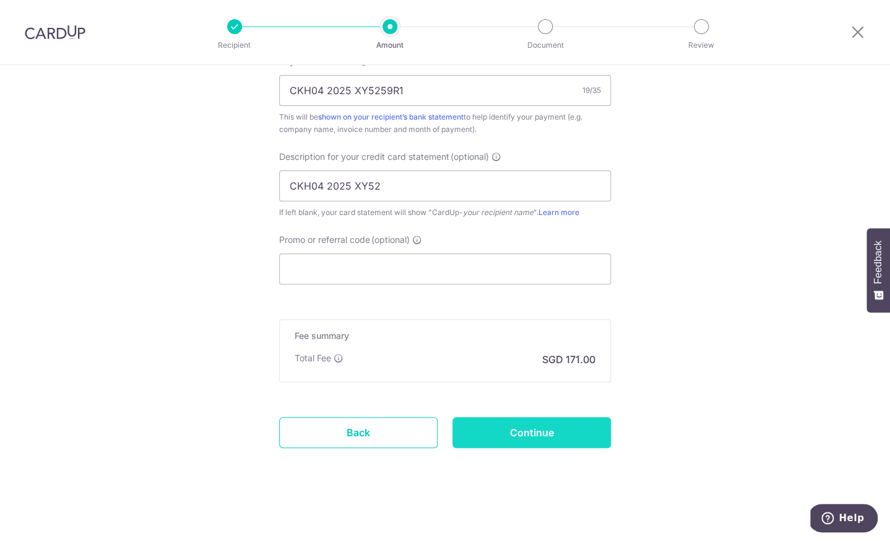
click at [500, 426] on input "Continue" at bounding box center [532, 432] width 158 height 31
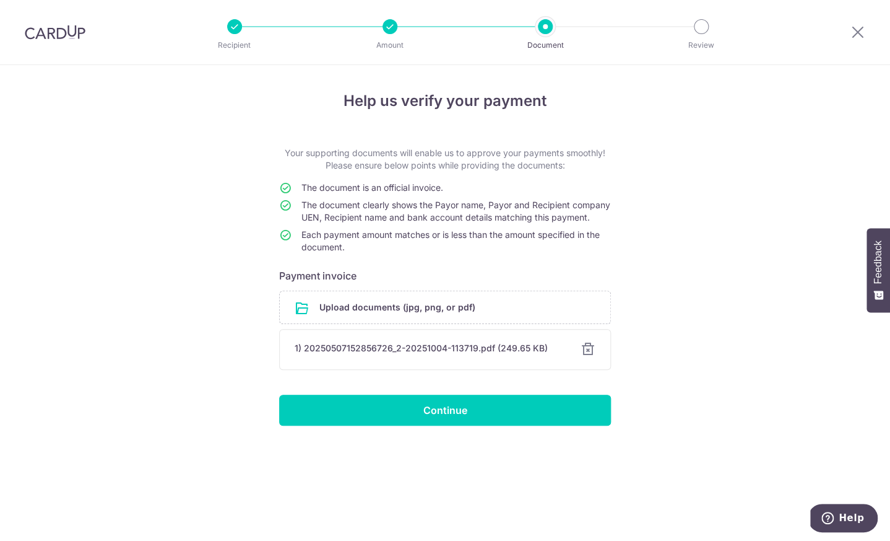
click at [584, 357] on div at bounding box center [588, 349] width 15 height 15
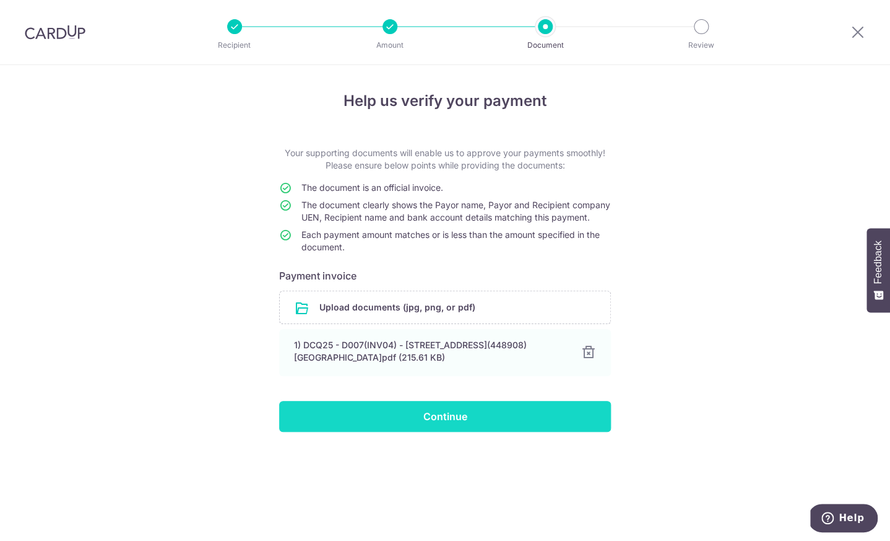
click at [454, 428] on input "Continue" at bounding box center [445, 416] width 332 height 31
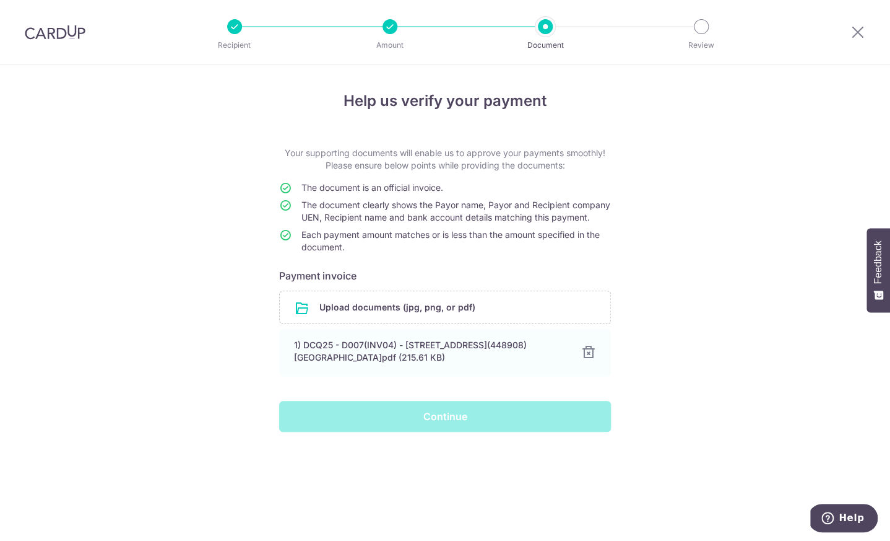
click at [480, 432] on div "Continue" at bounding box center [445, 416] width 347 height 31
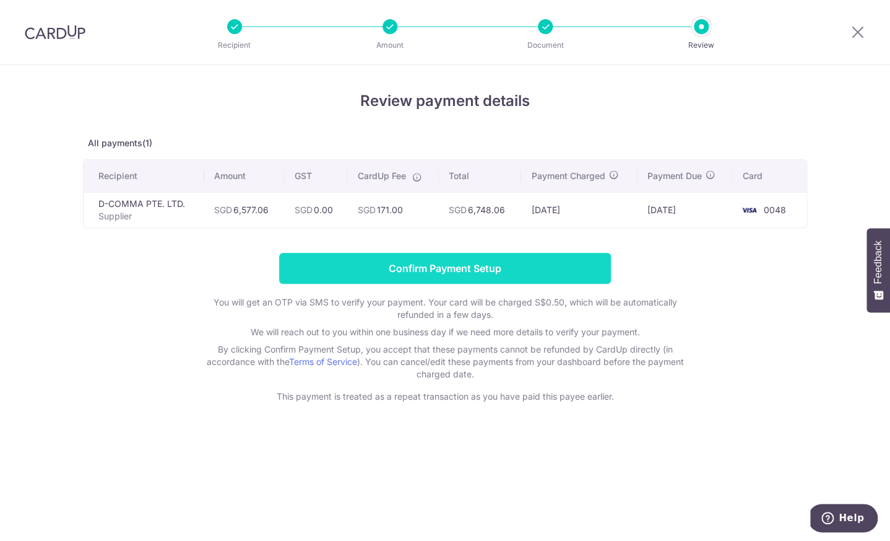
click at [457, 266] on input "Confirm Payment Setup" at bounding box center [445, 268] width 332 height 31
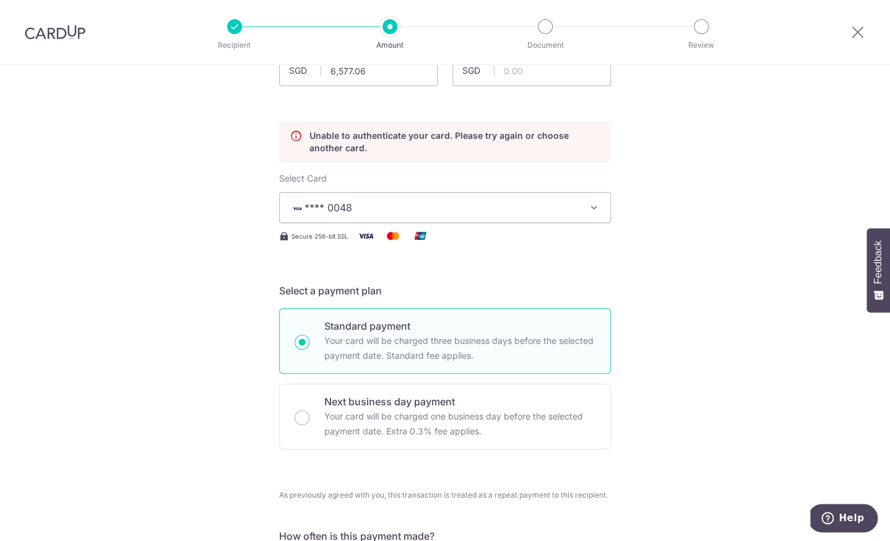
scroll to position [140, 0]
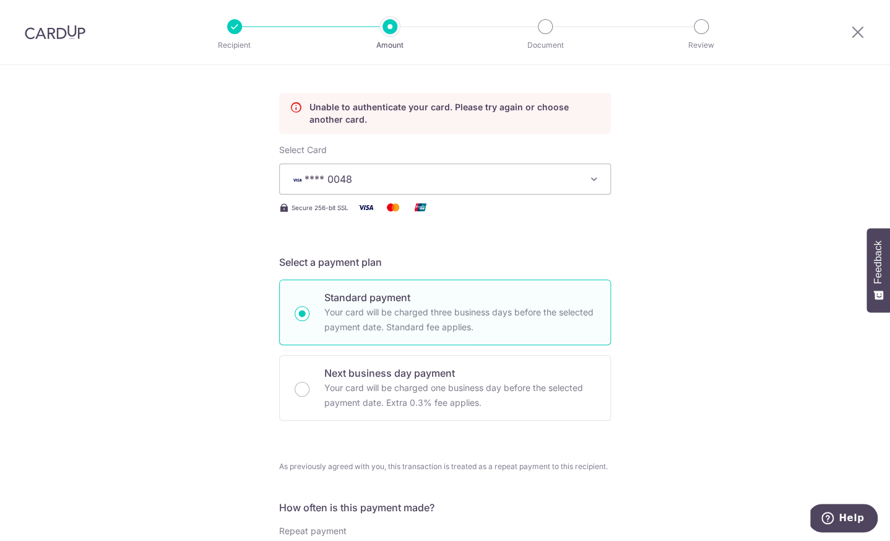
click at [578, 163] on button "**** 0048" at bounding box center [445, 178] width 332 height 31
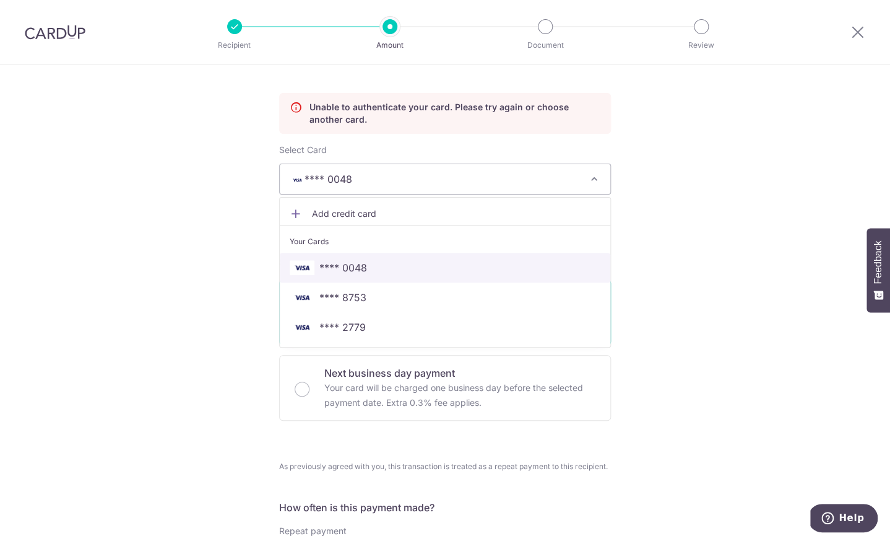
click at [382, 271] on span "**** 0048" at bounding box center [445, 267] width 311 height 15
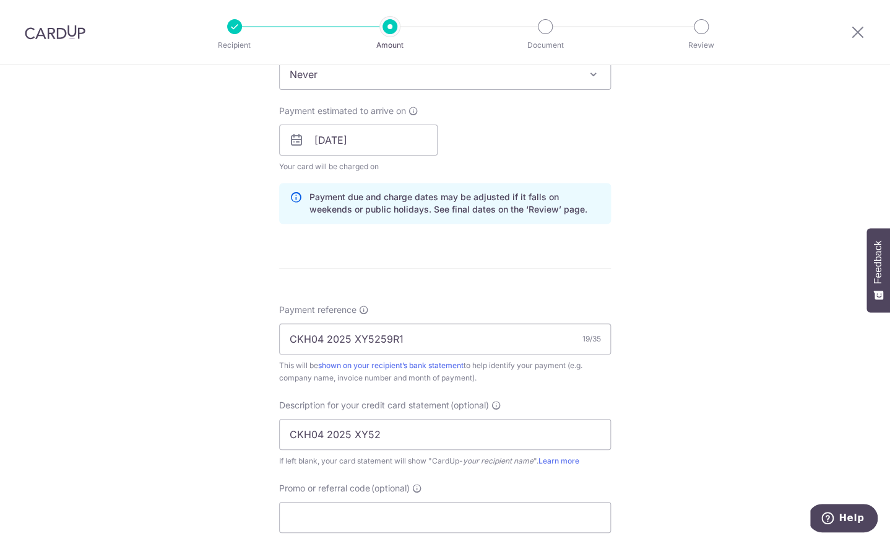
scroll to position [874, 0]
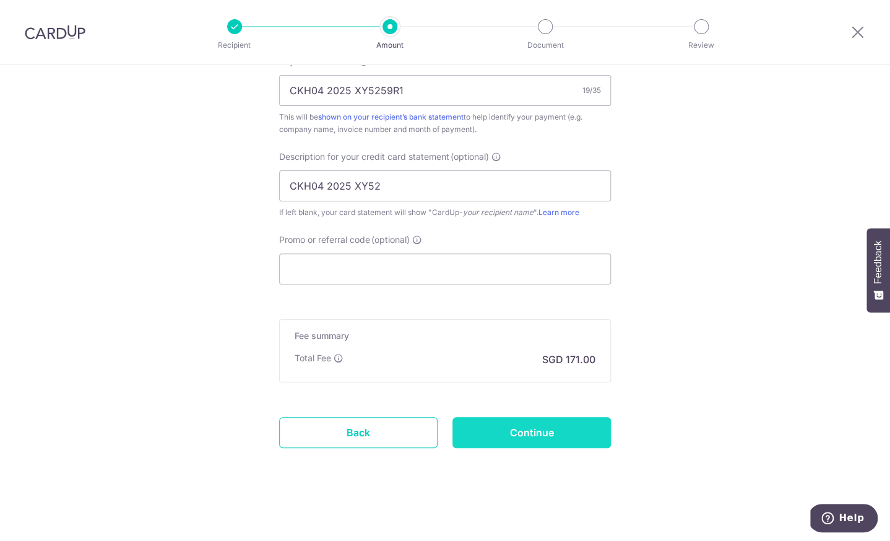
click at [509, 434] on input "Continue" at bounding box center [532, 432] width 158 height 31
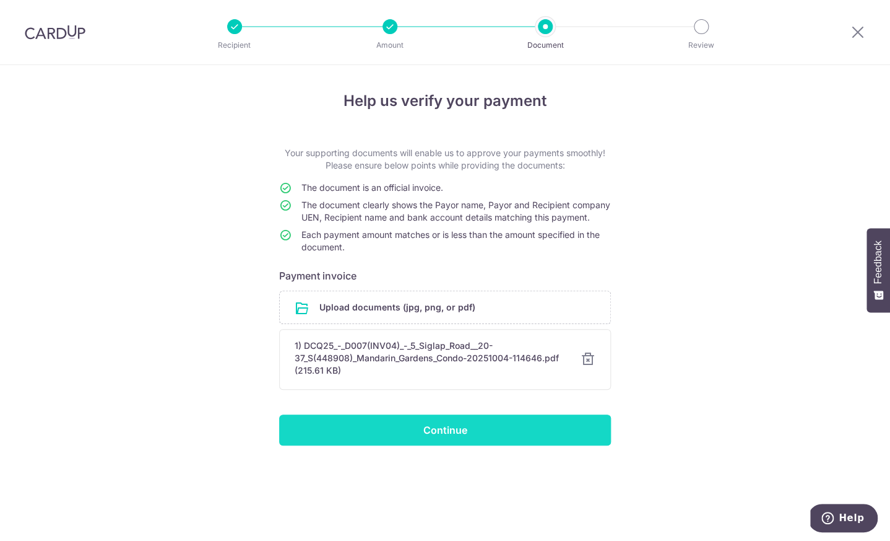
click at [464, 438] on input "Continue" at bounding box center [445, 429] width 332 height 31
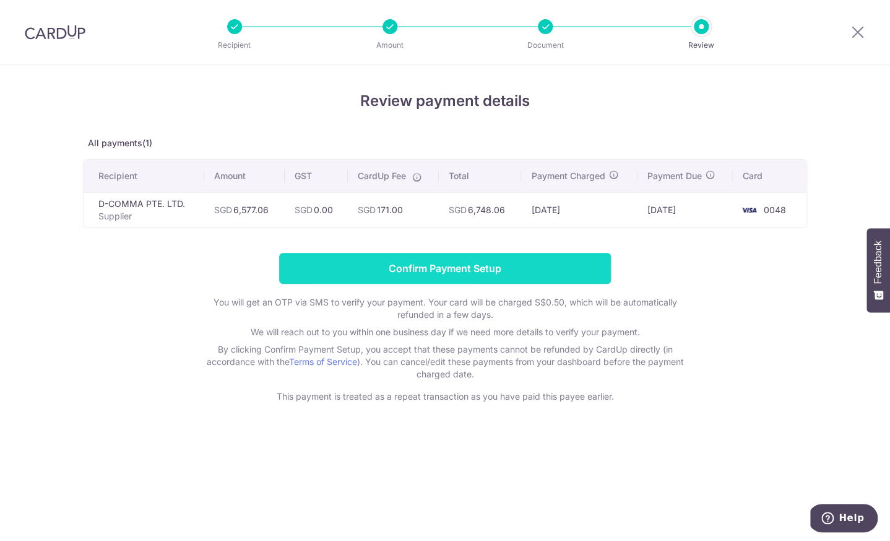
click at [487, 270] on input "Confirm Payment Setup" at bounding box center [445, 268] width 332 height 31
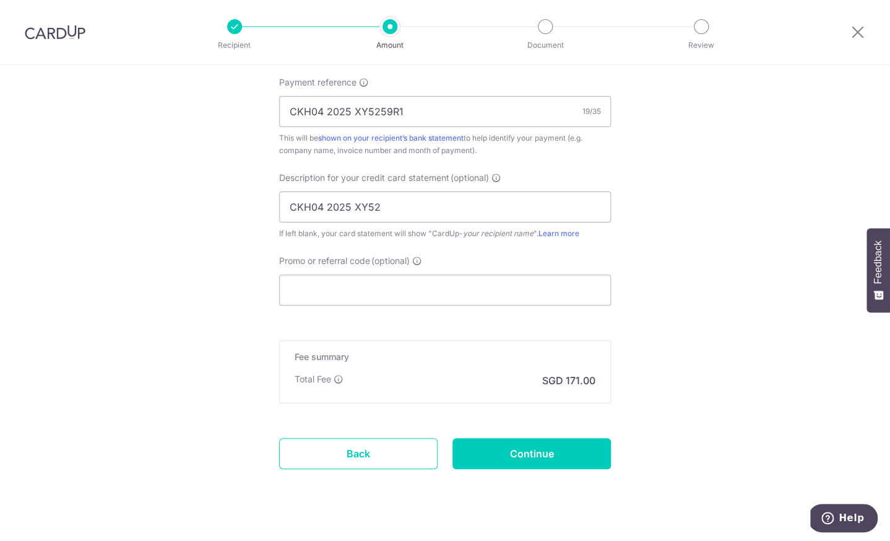
scroll to position [874, 0]
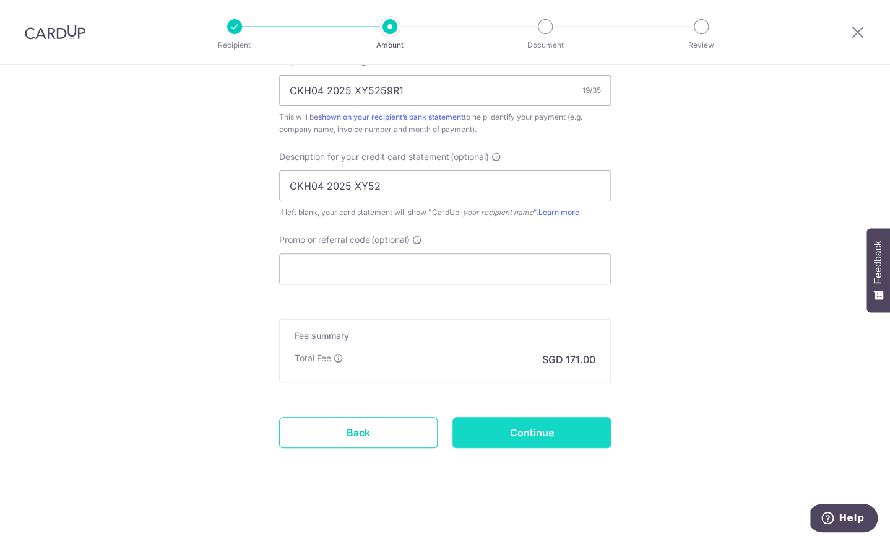
click at [490, 427] on input "Continue" at bounding box center [532, 432] width 158 height 31
